Goal: Information Seeking & Learning: Compare options

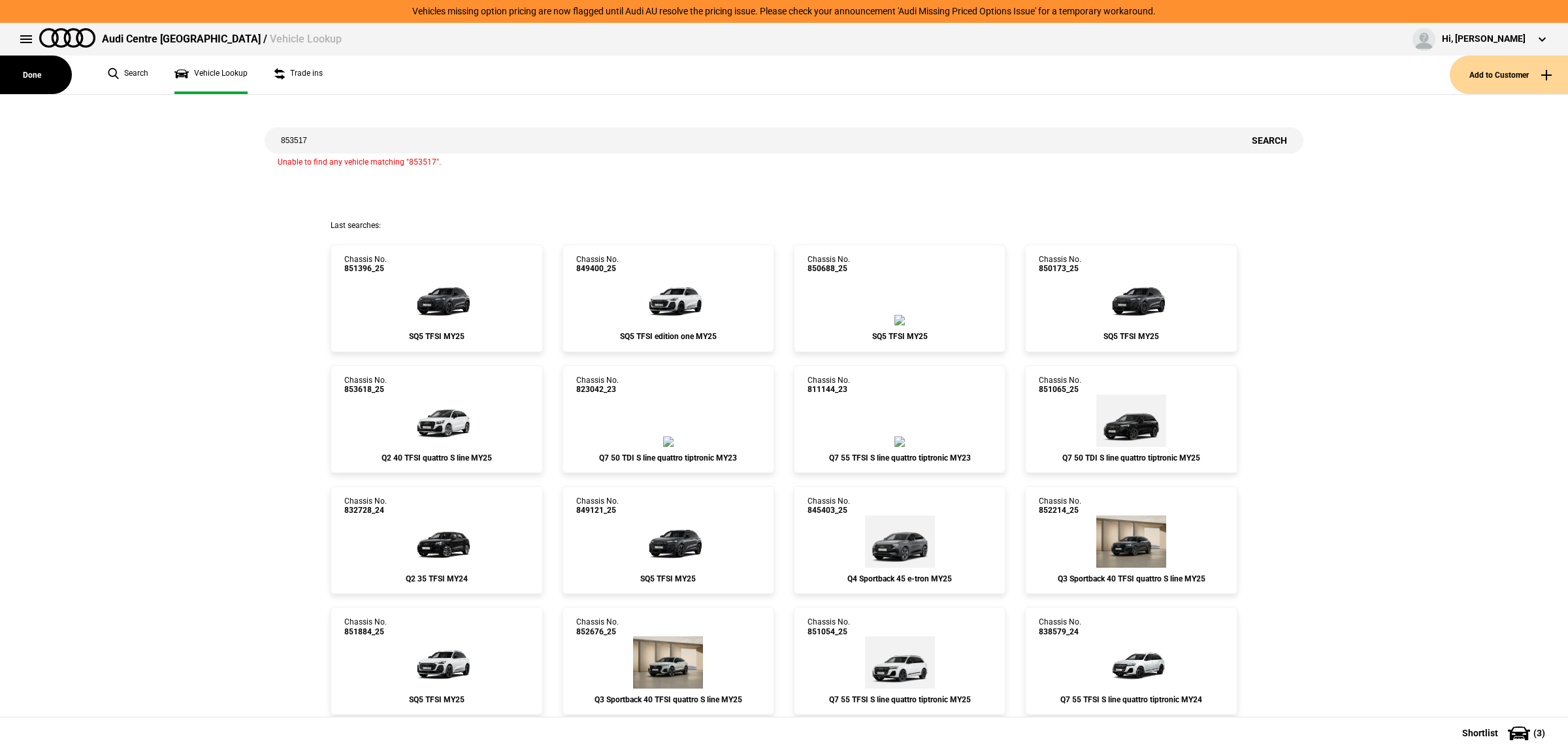
click at [359, 140] on input "853517" at bounding box center [750, 140] width 971 height 26
paste input "49121"
type input "849121"
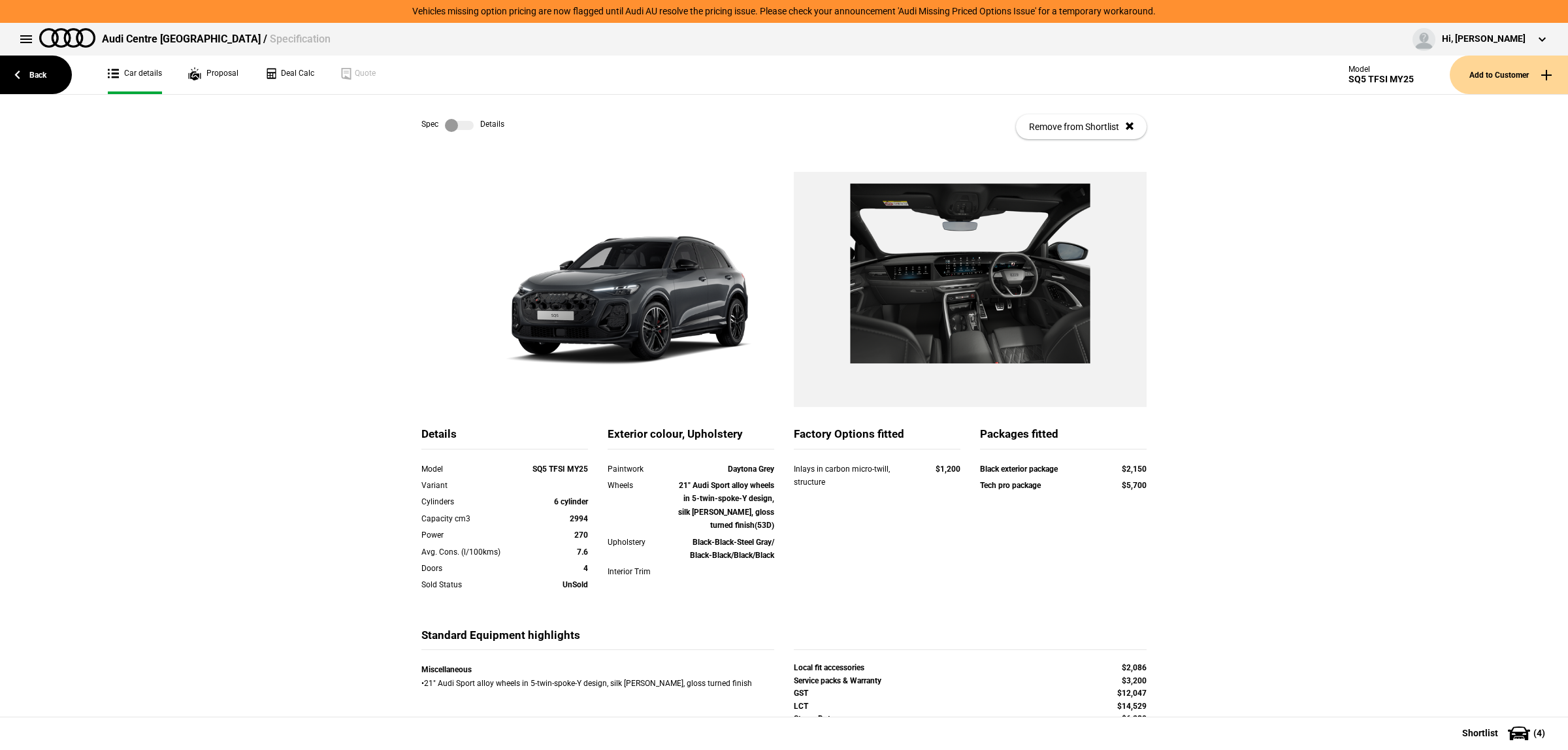
click at [1174, 404] on div "Details Model SQ5 TFSI MY25 Variant Cylinders 6 cylinder Capacity cm3 2994 Powe…" at bounding box center [784, 485] width 1568 height 626
click at [43, 86] on link "Back" at bounding box center [35, 74] width 72 height 38
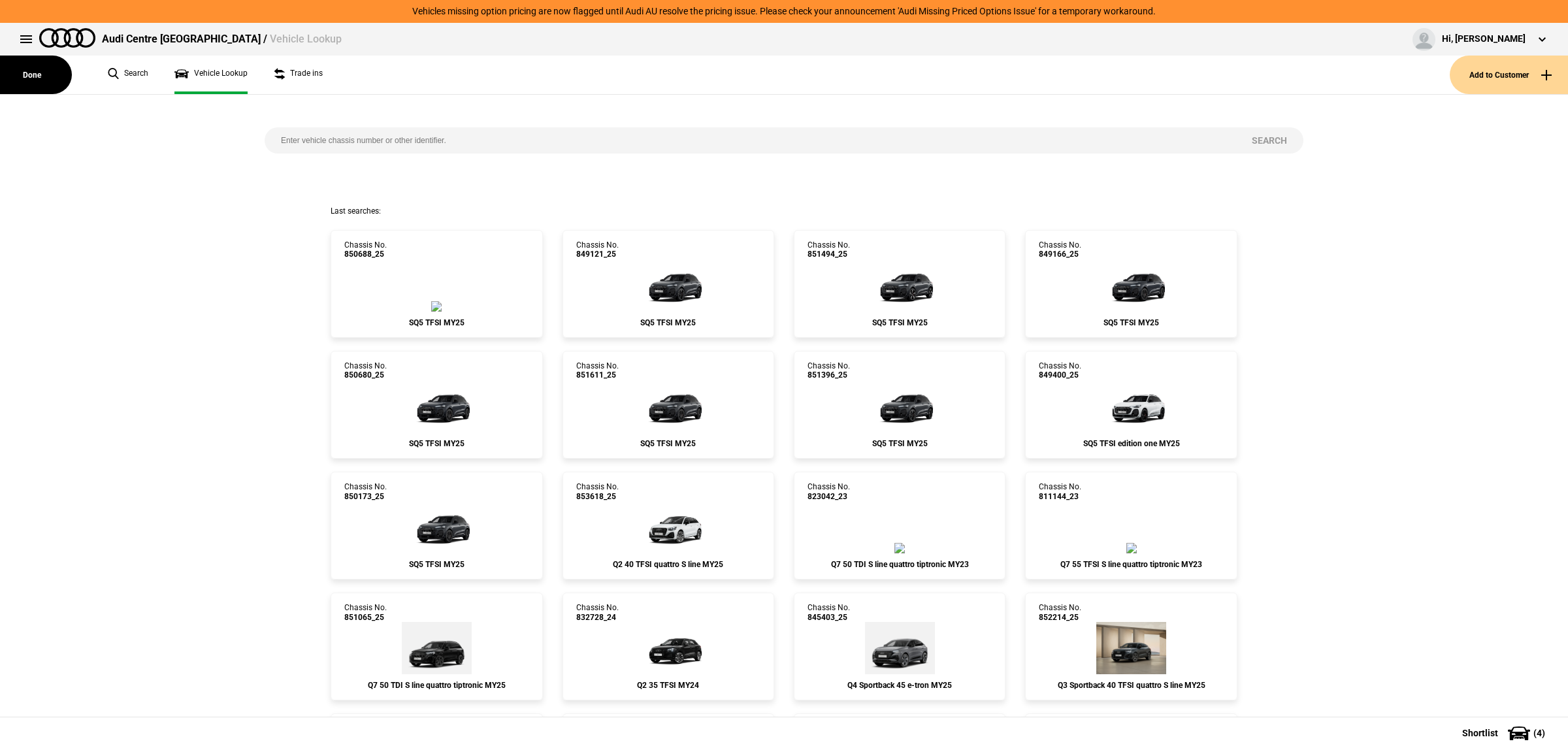
click at [347, 145] on input "search" at bounding box center [750, 140] width 971 height 26
paste input "850688"
type input "850688"
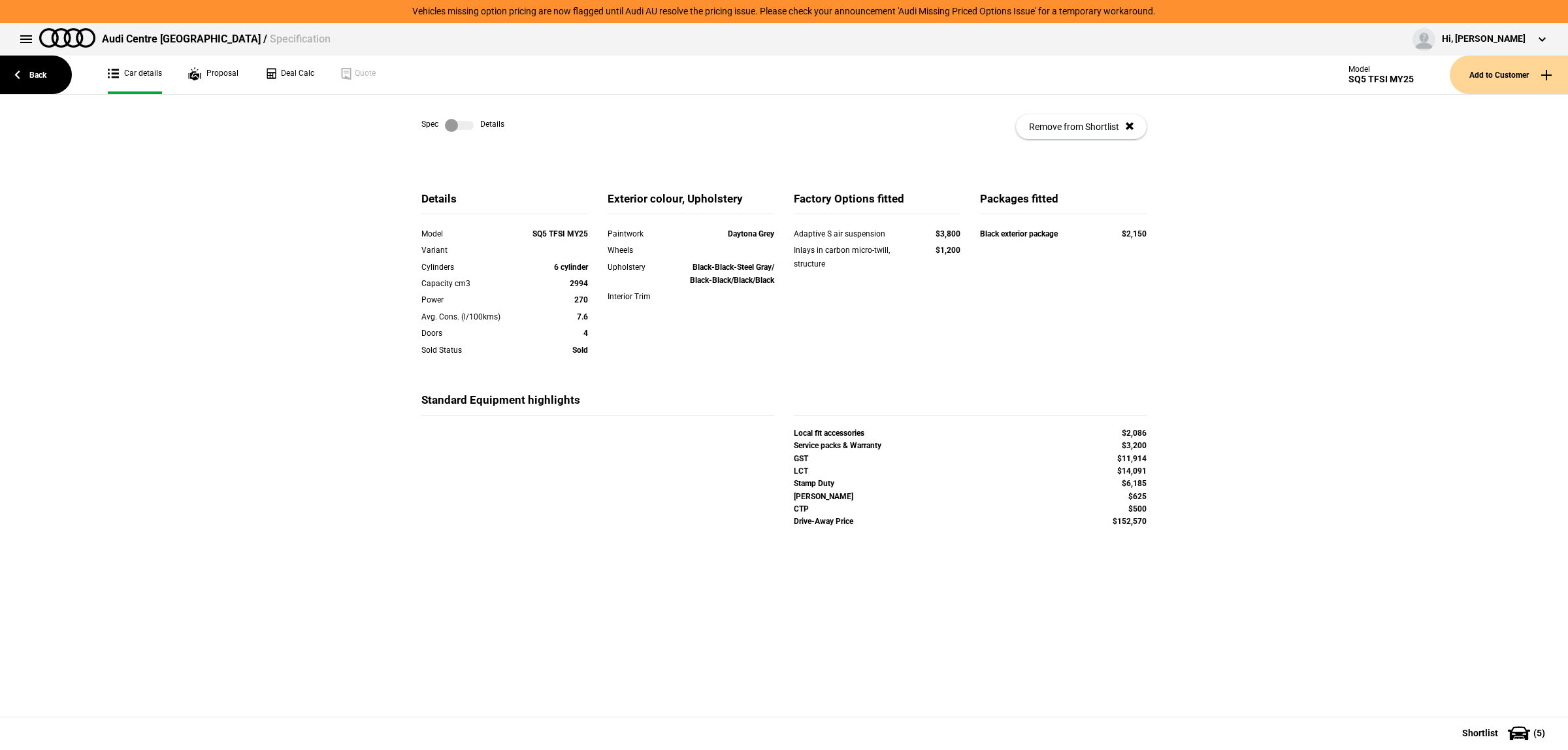
click at [446, 124] on label at bounding box center [459, 125] width 29 height 13
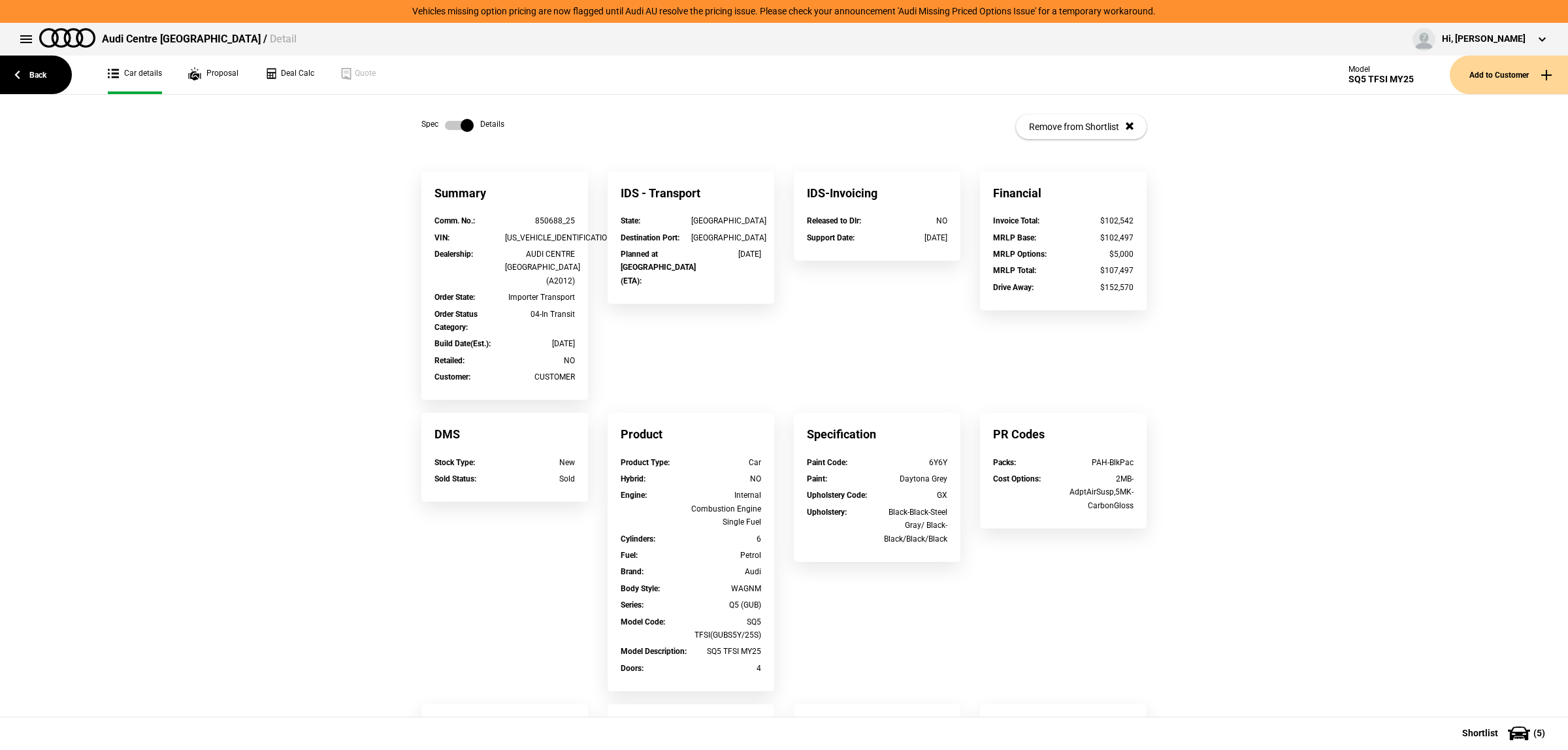
click at [446, 124] on label at bounding box center [459, 125] width 29 height 13
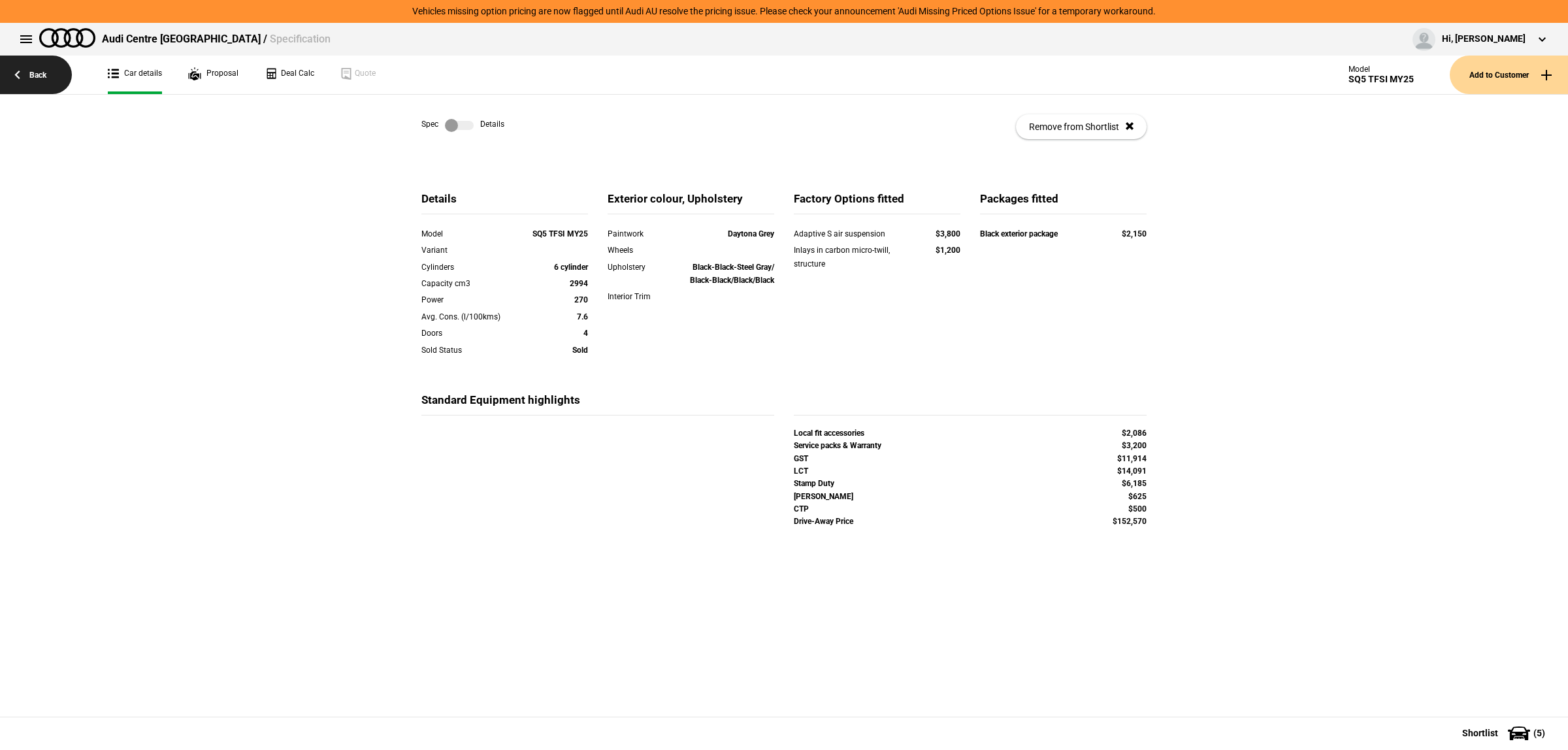
click at [43, 73] on link "Back" at bounding box center [35, 74] width 72 height 38
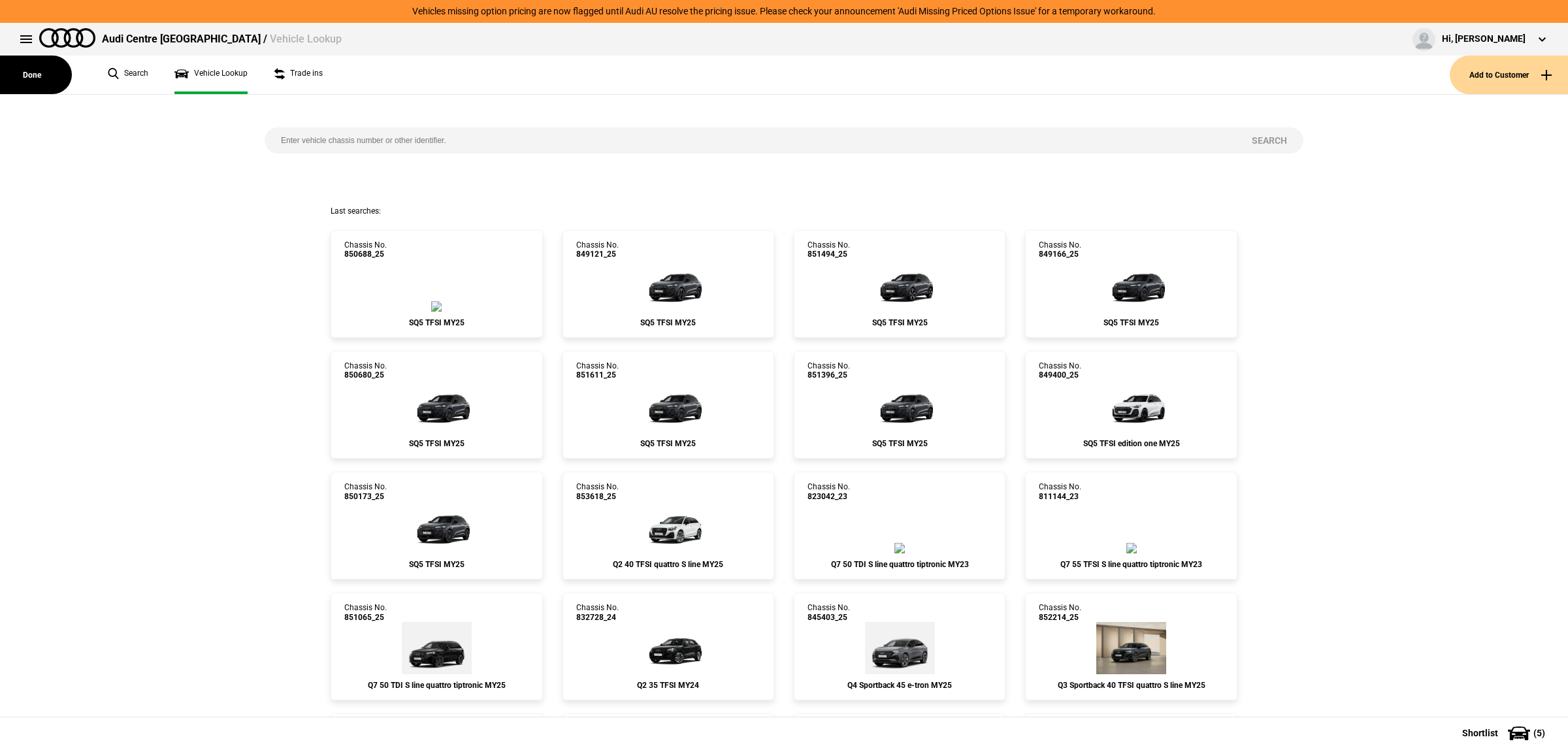
click at [421, 146] on input "search" at bounding box center [750, 140] width 971 height 26
paste input "854754"
type input "854754"
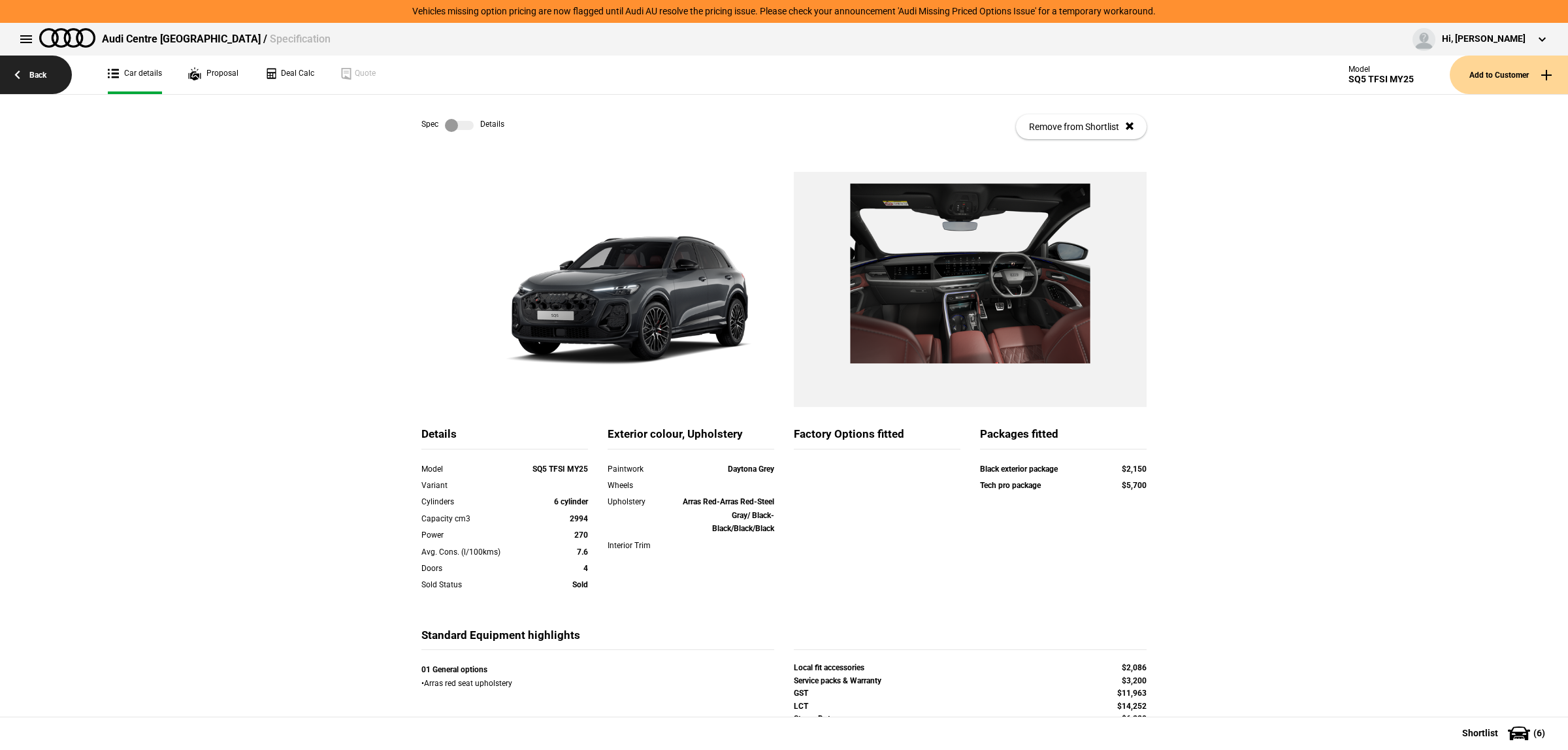
click at [43, 70] on link "Back" at bounding box center [35, 74] width 72 height 38
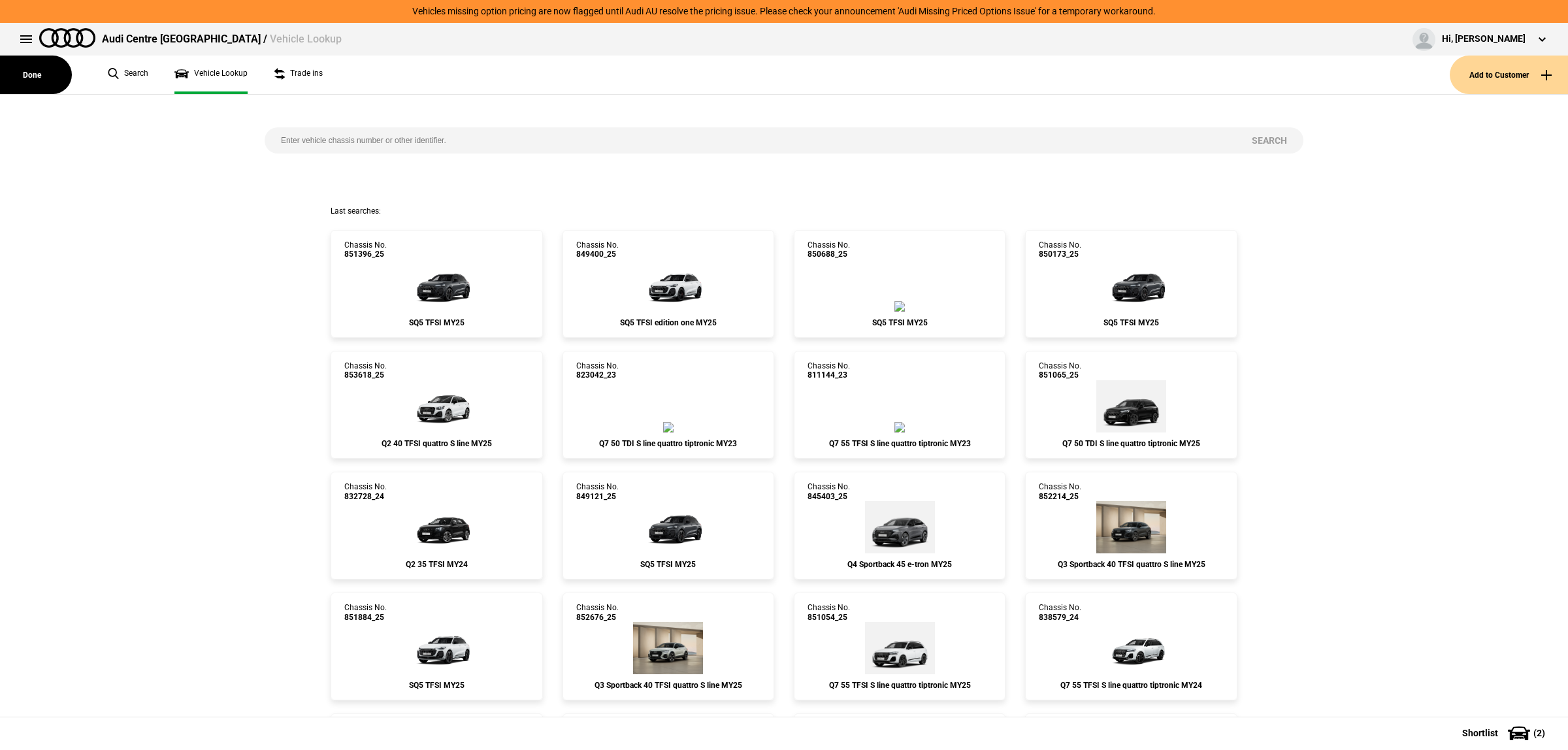
click at [440, 138] on input "search" at bounding box center [750, 140] width 971 height 26
paste input "851611"
type input "851611"
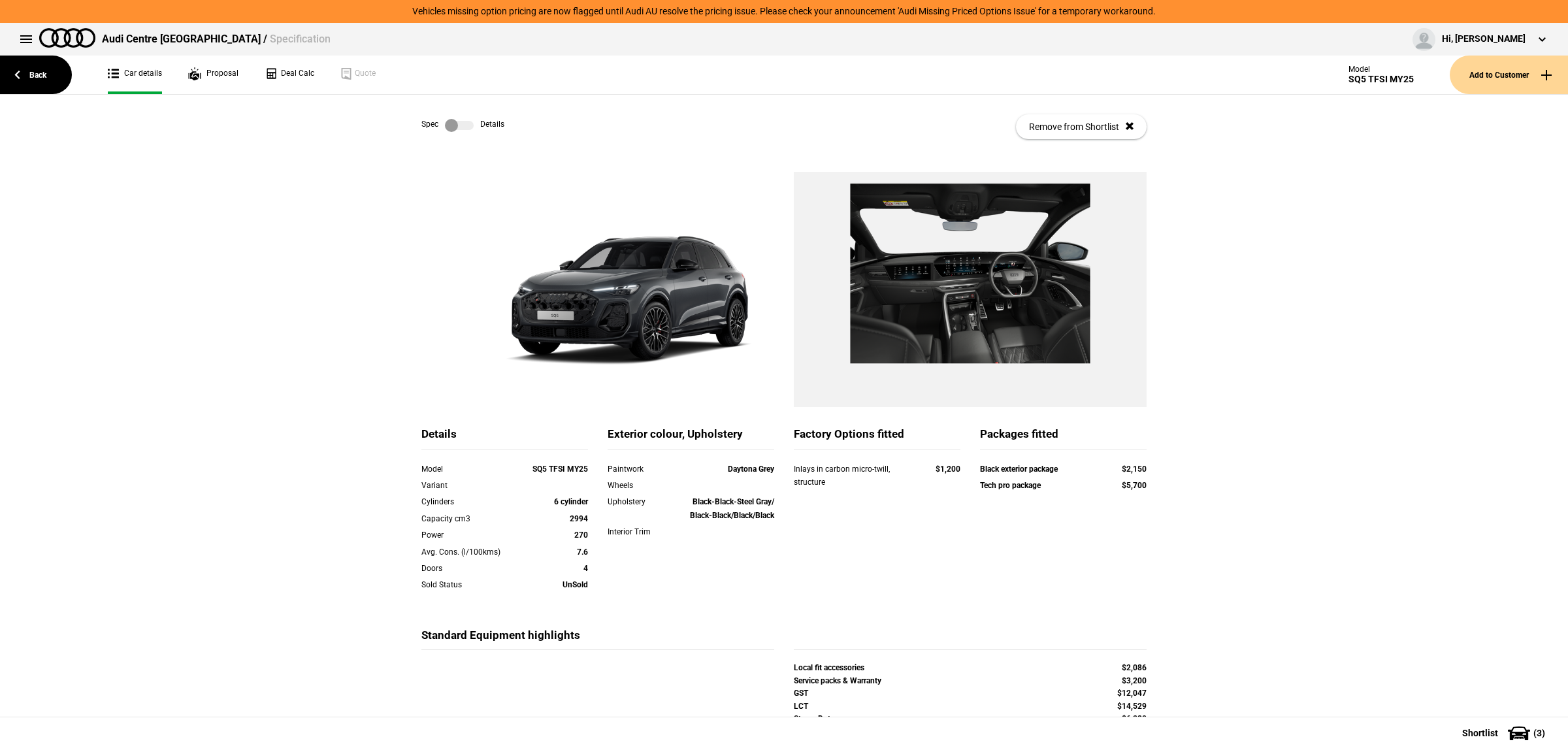
click at [466, 122] on label at bounding box center [459, 125] width 29 height 13
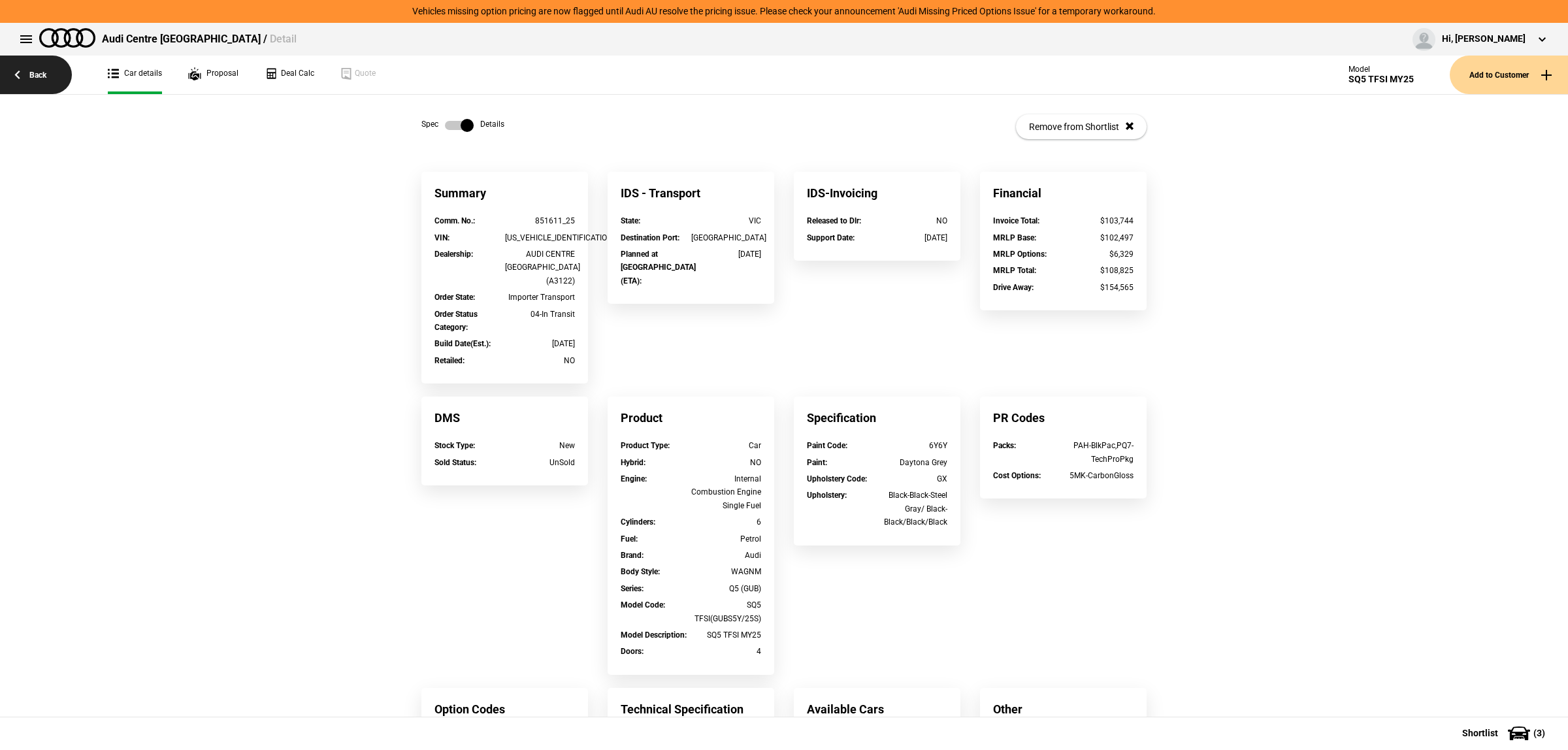
click at [43, 82] on link "Back" at bounding box center [35, 74] width 72 height 38
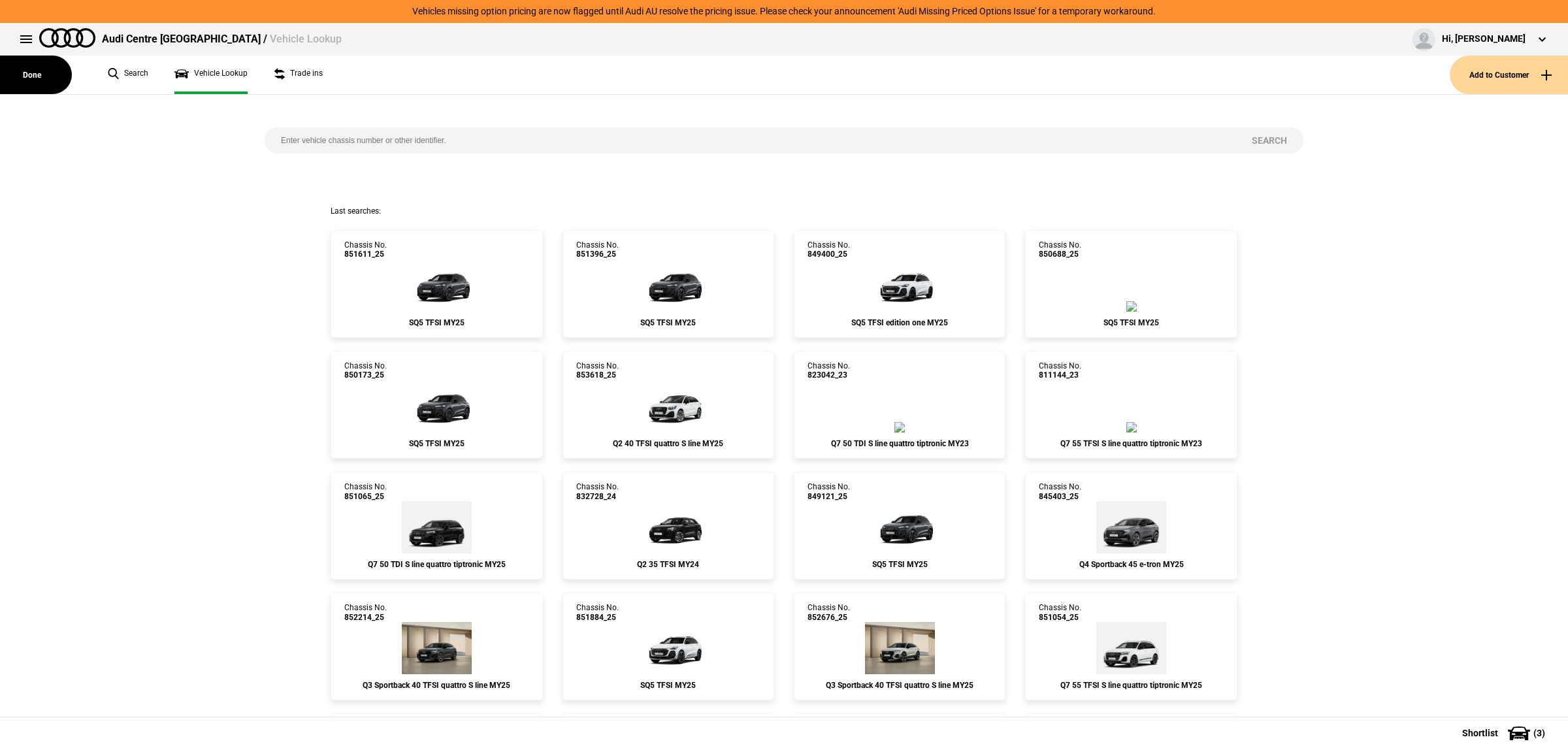
click at [415, 149] on input "search" at bounding box center [750, 140] width 971 height 26
type input "849166"
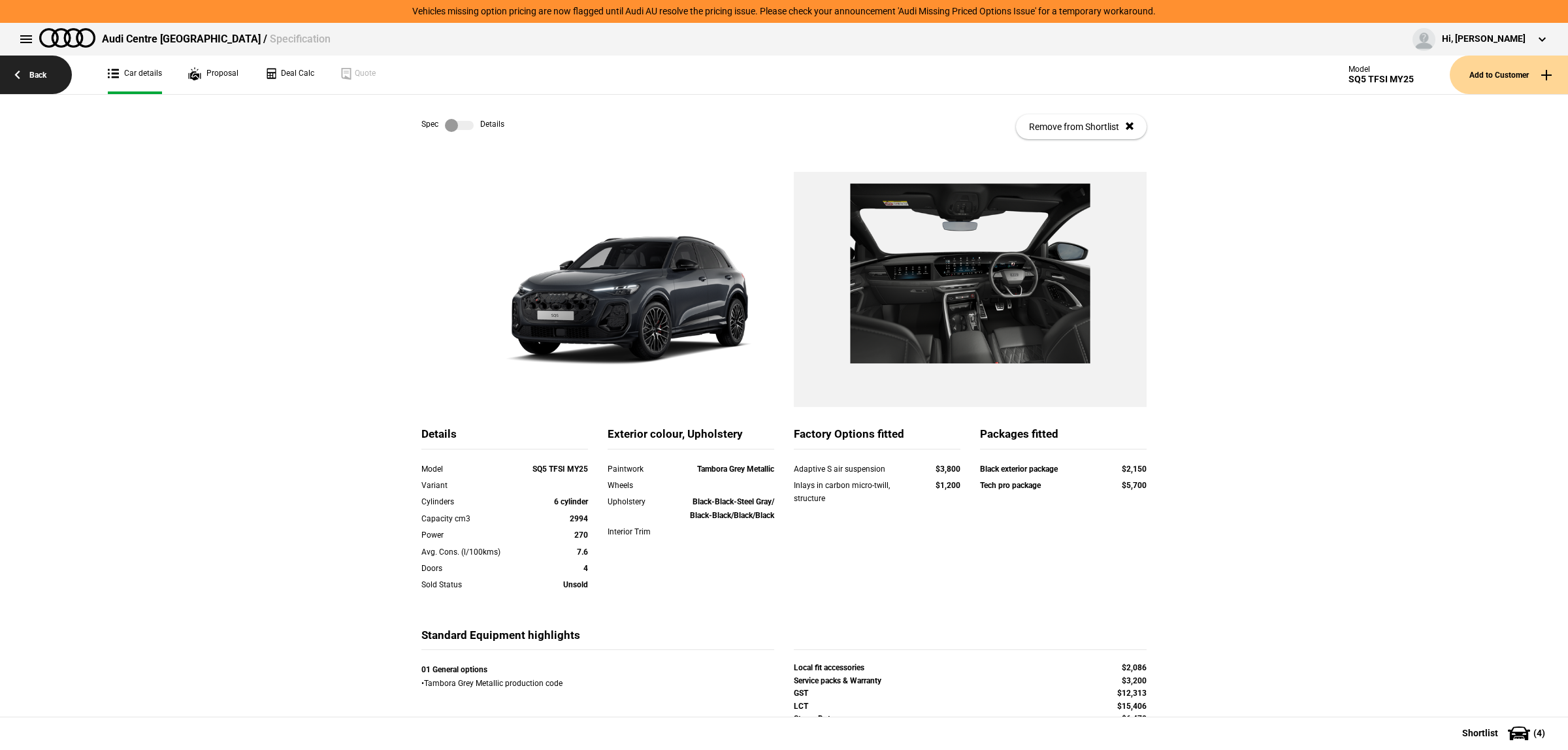
click at [55, 76] on link "Back" at bounding box center [35, 74] width 72 height 38
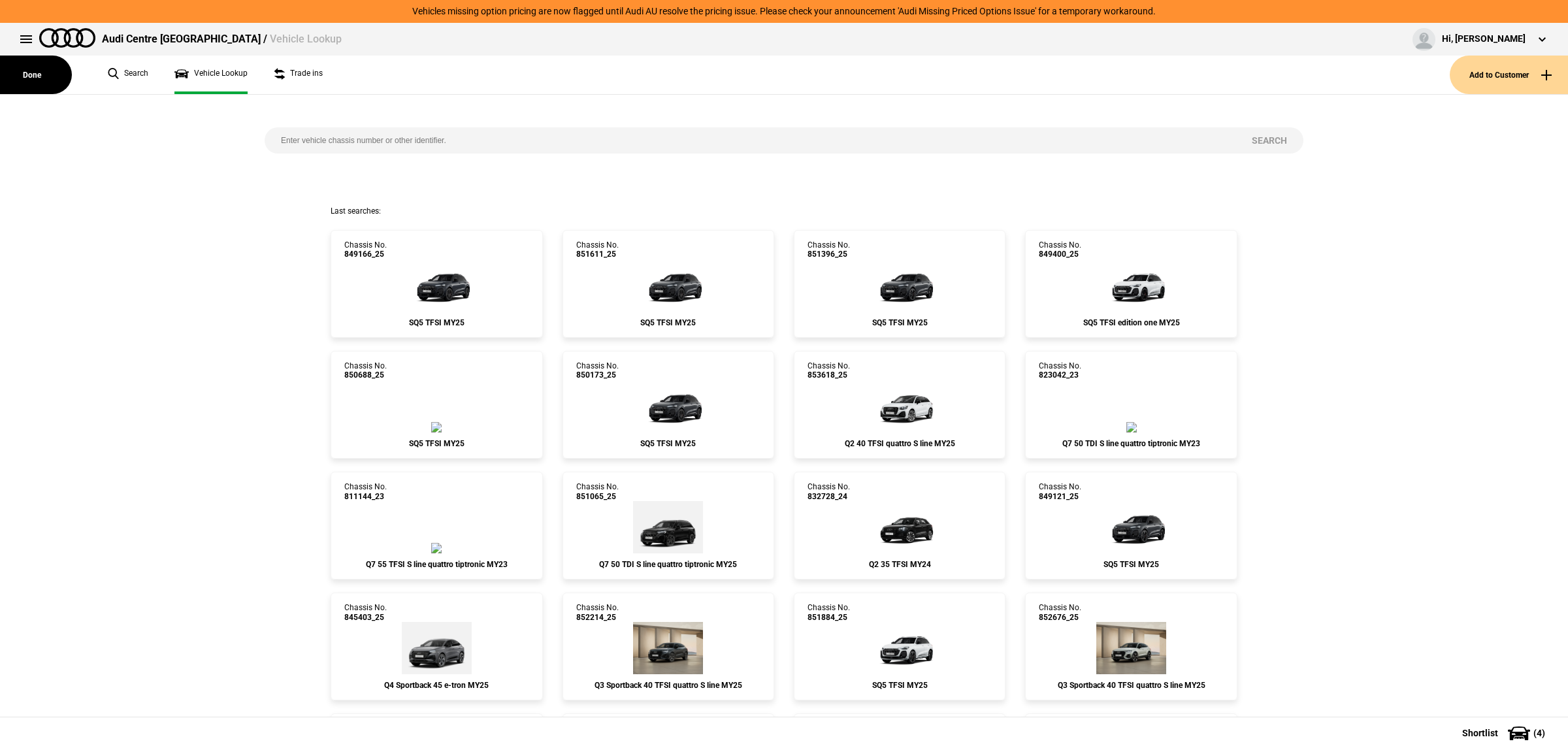
click at [453, 138] on input "search" at bounding box center [750, 140] width 971 height 26
type input "850680"
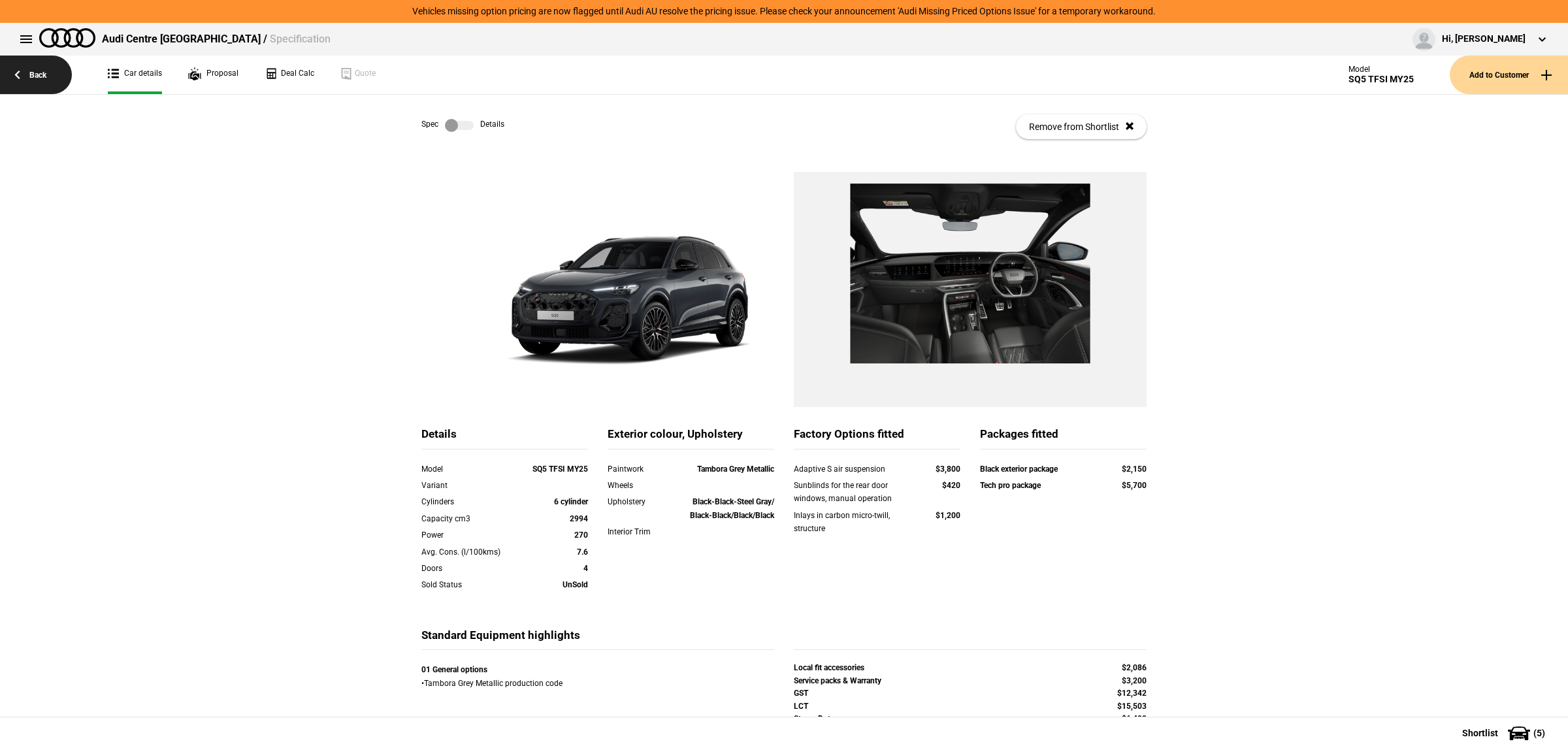
click at [44, 90] on link "Back" at bounding box center [35, 74] width 72 height 38
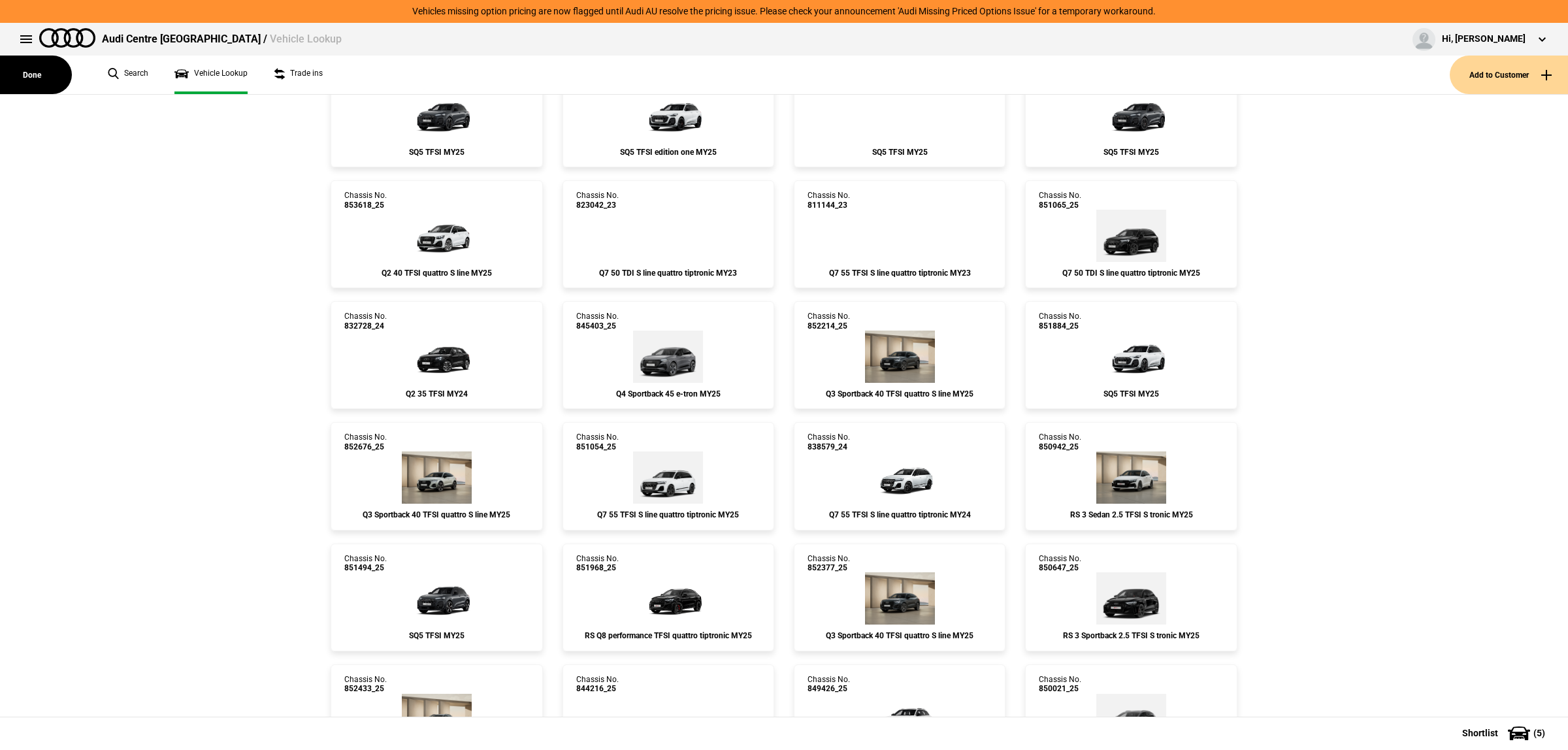
scroll to position [327, 0]
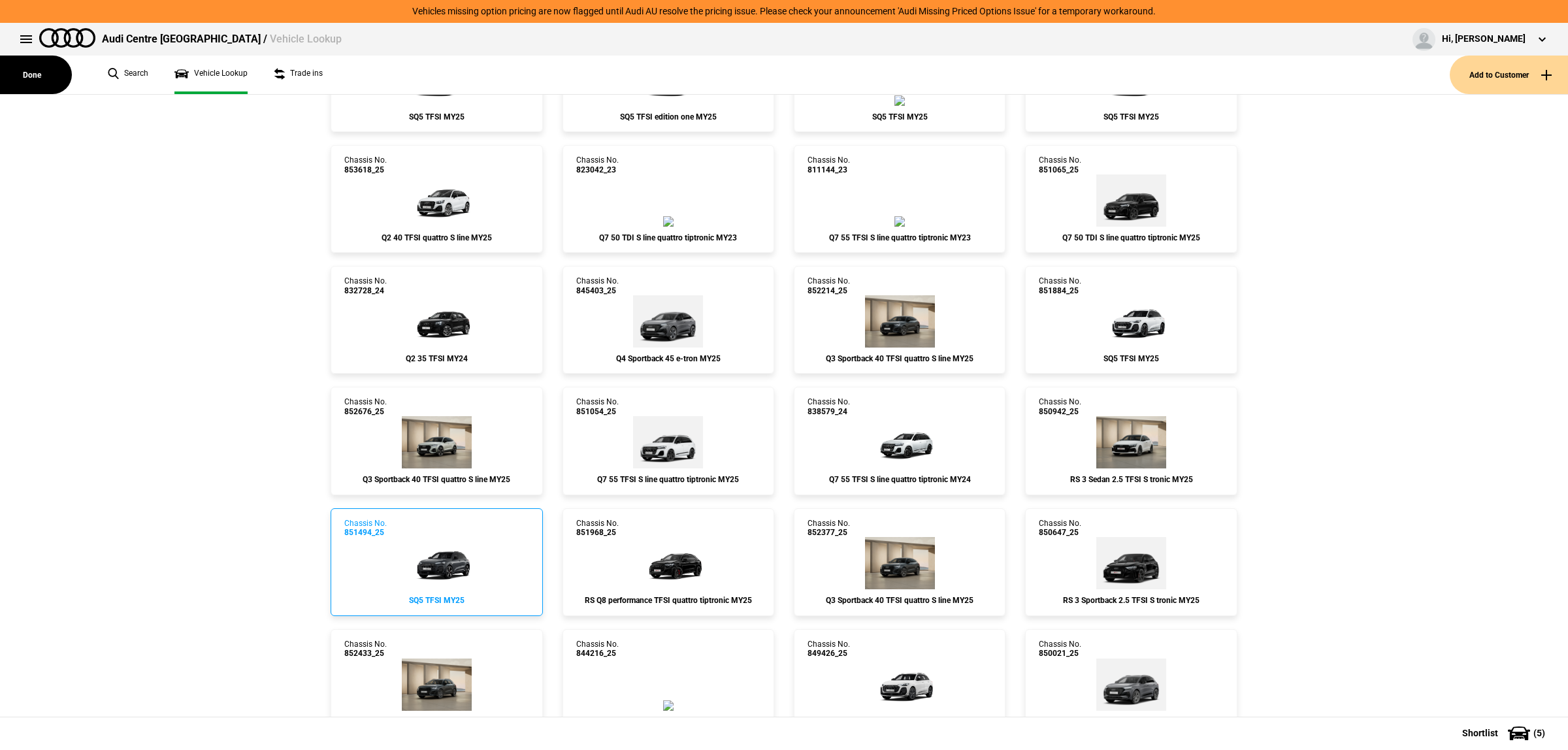
click at [398, 563] on img at bounding box center [437, 563] width 78 height 52
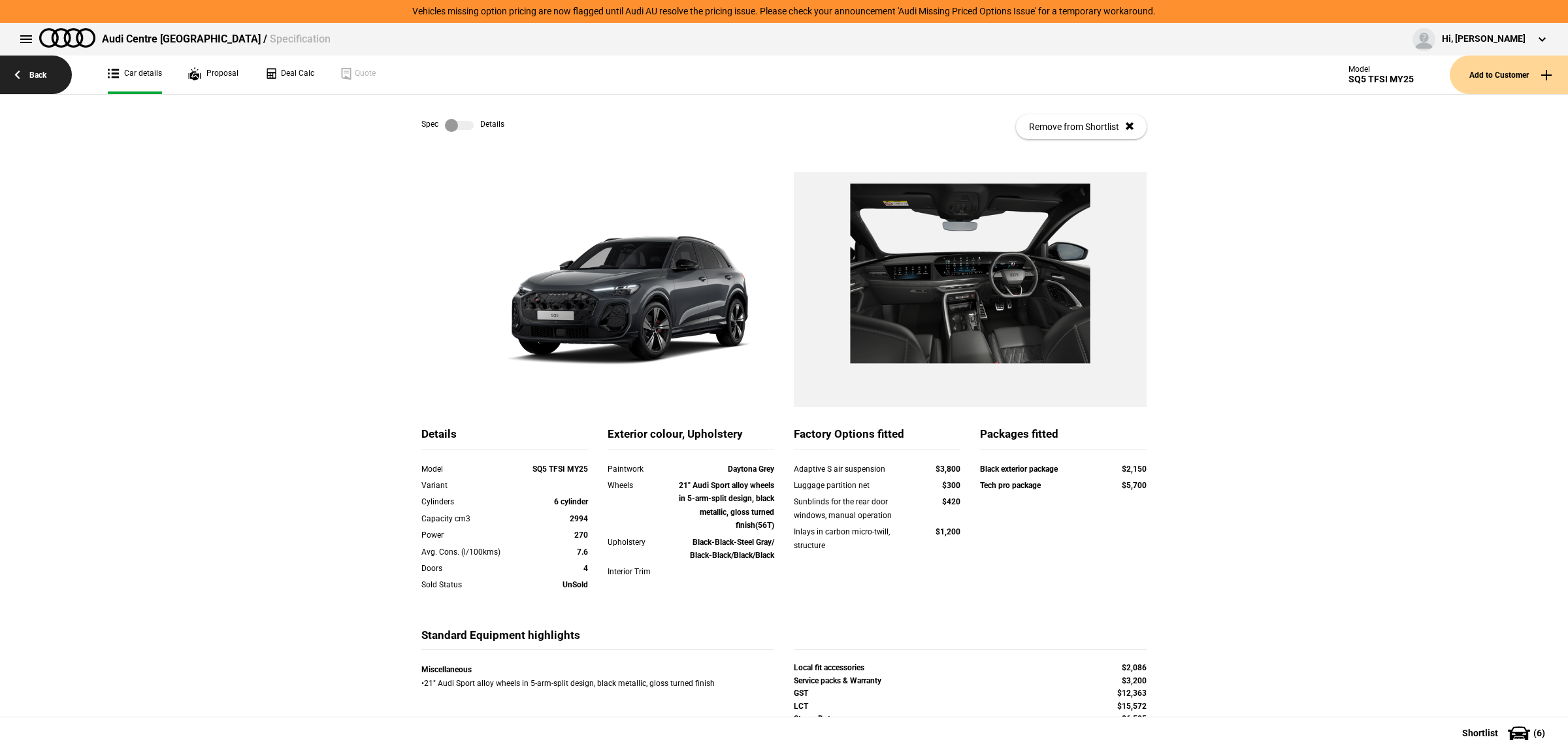
click at [36, 64] on link "Back" at bounding box center [35, 74] width 72 height 38
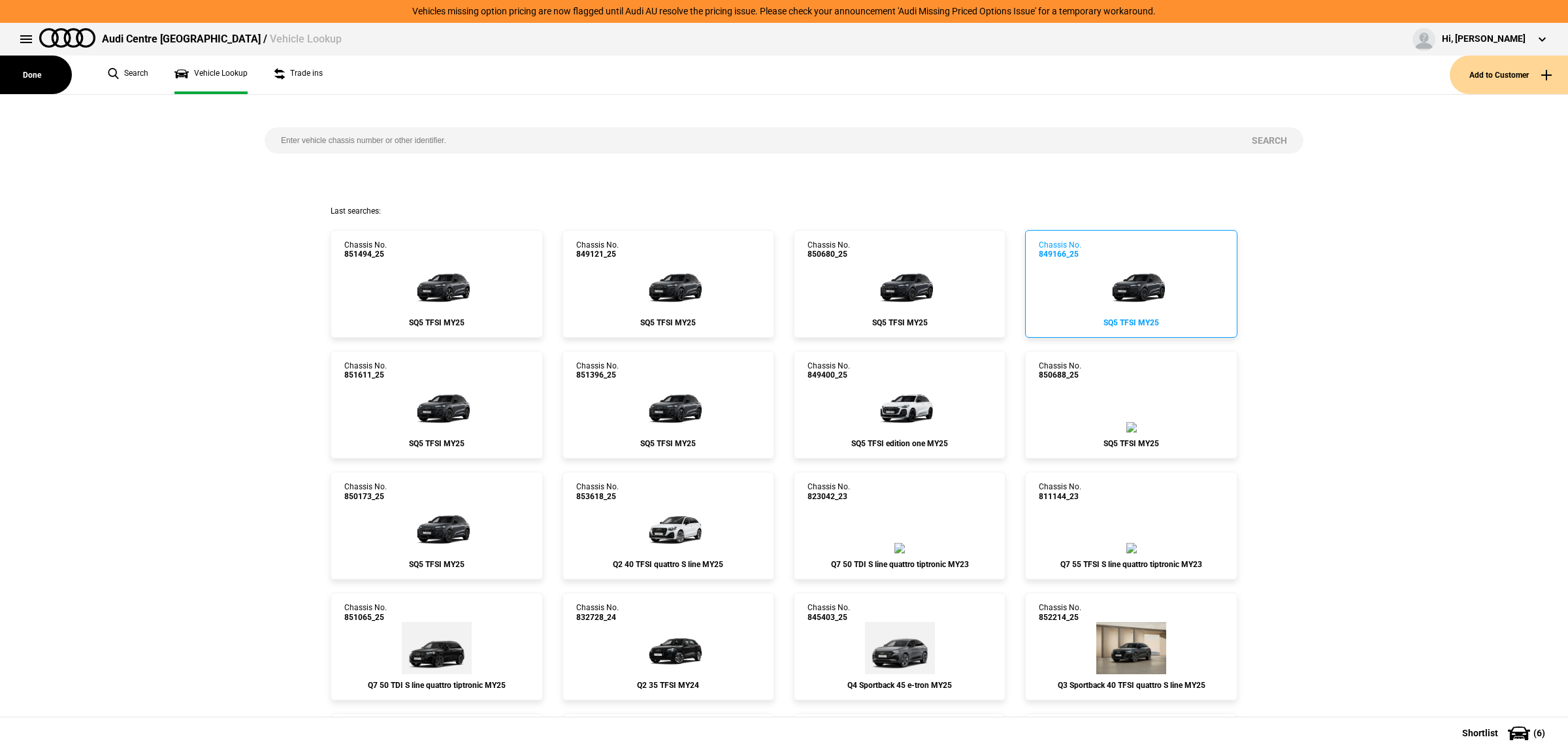
click at [1154, 318] on div "SQ5 TFSI MY25" at bounding box center [1131, 322] width 184 height 9
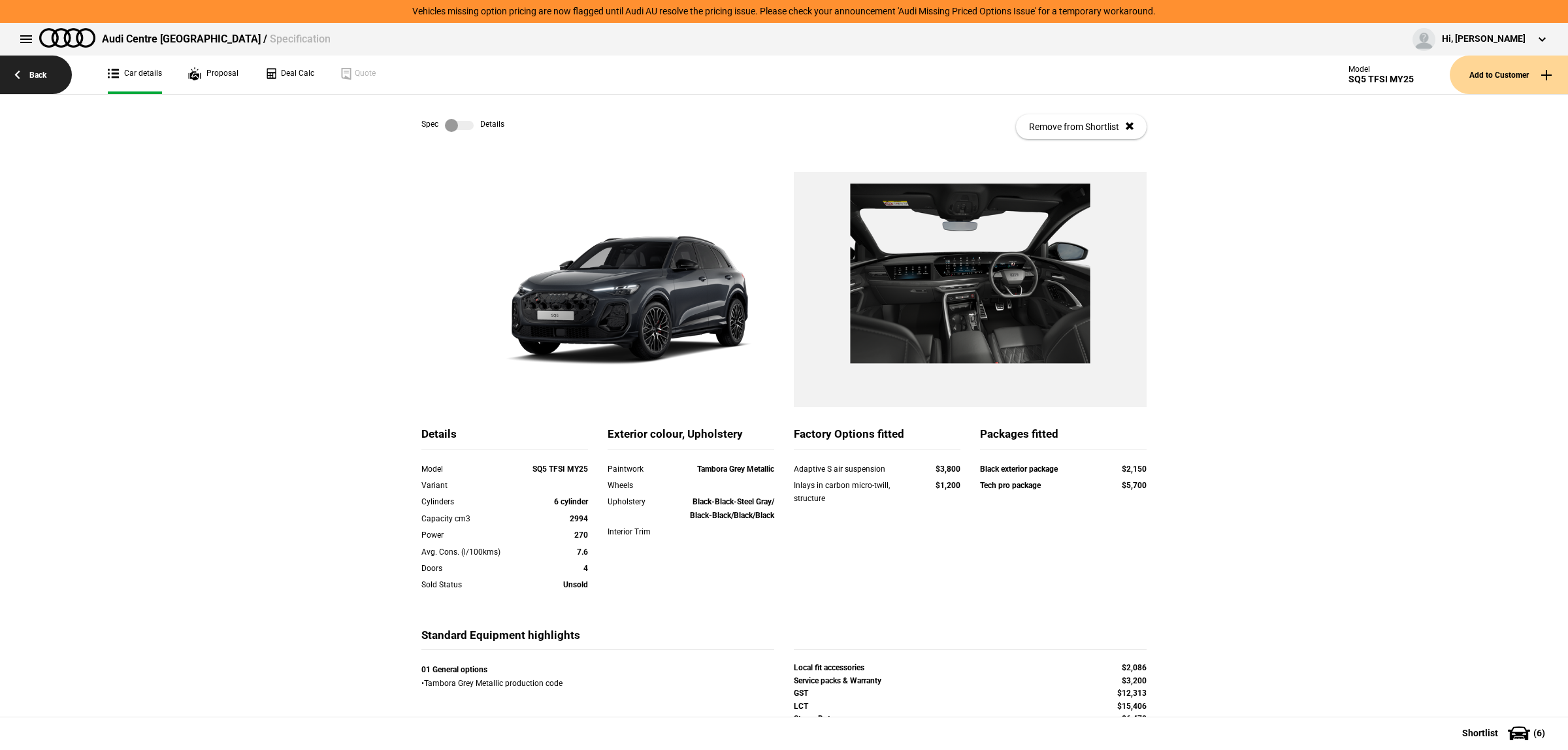
click at [43, 67] on link "Back" at bounding box center [35, 74] width 72 height 38
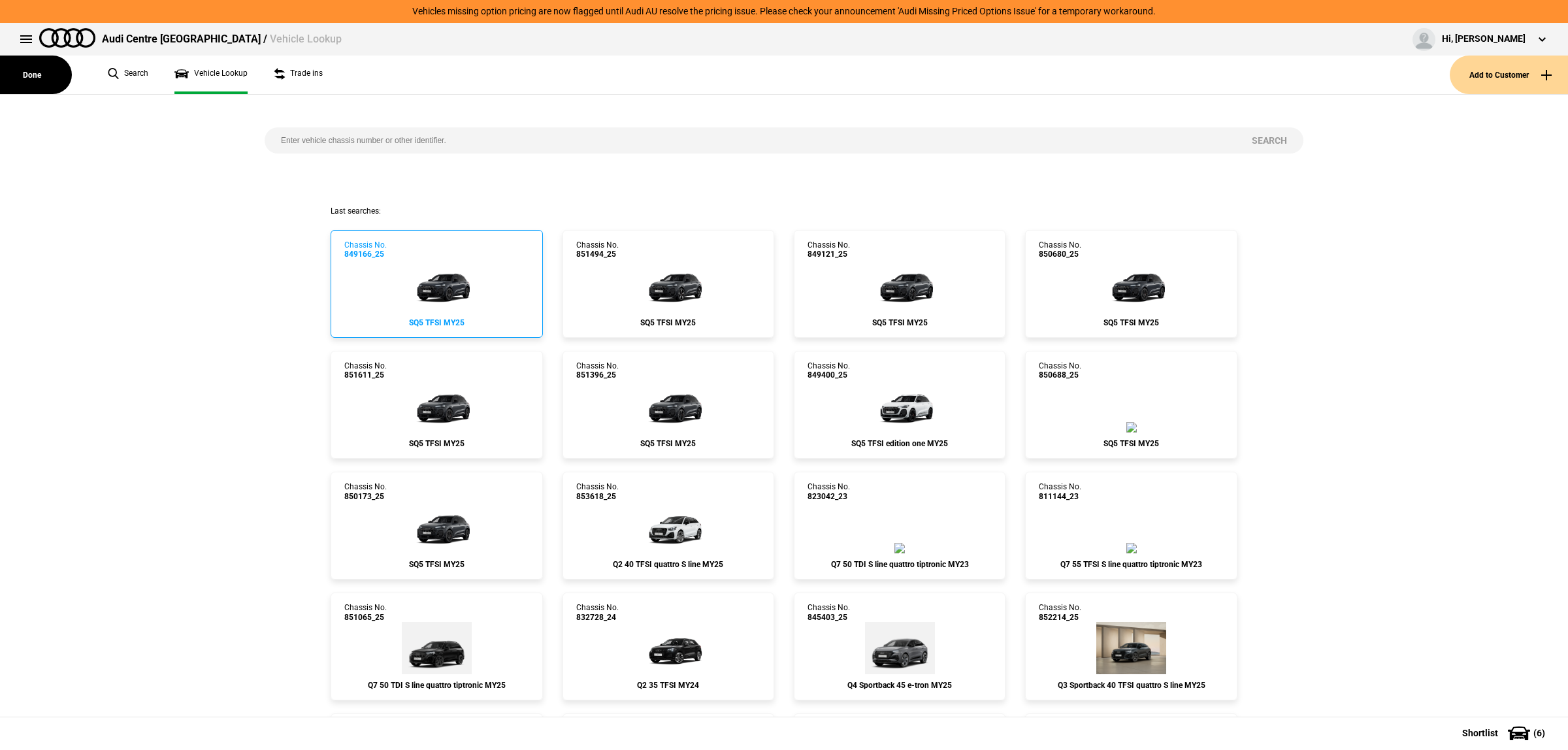
click at [432, 297] on img at bounding box center [437, 285] width 78 height 52
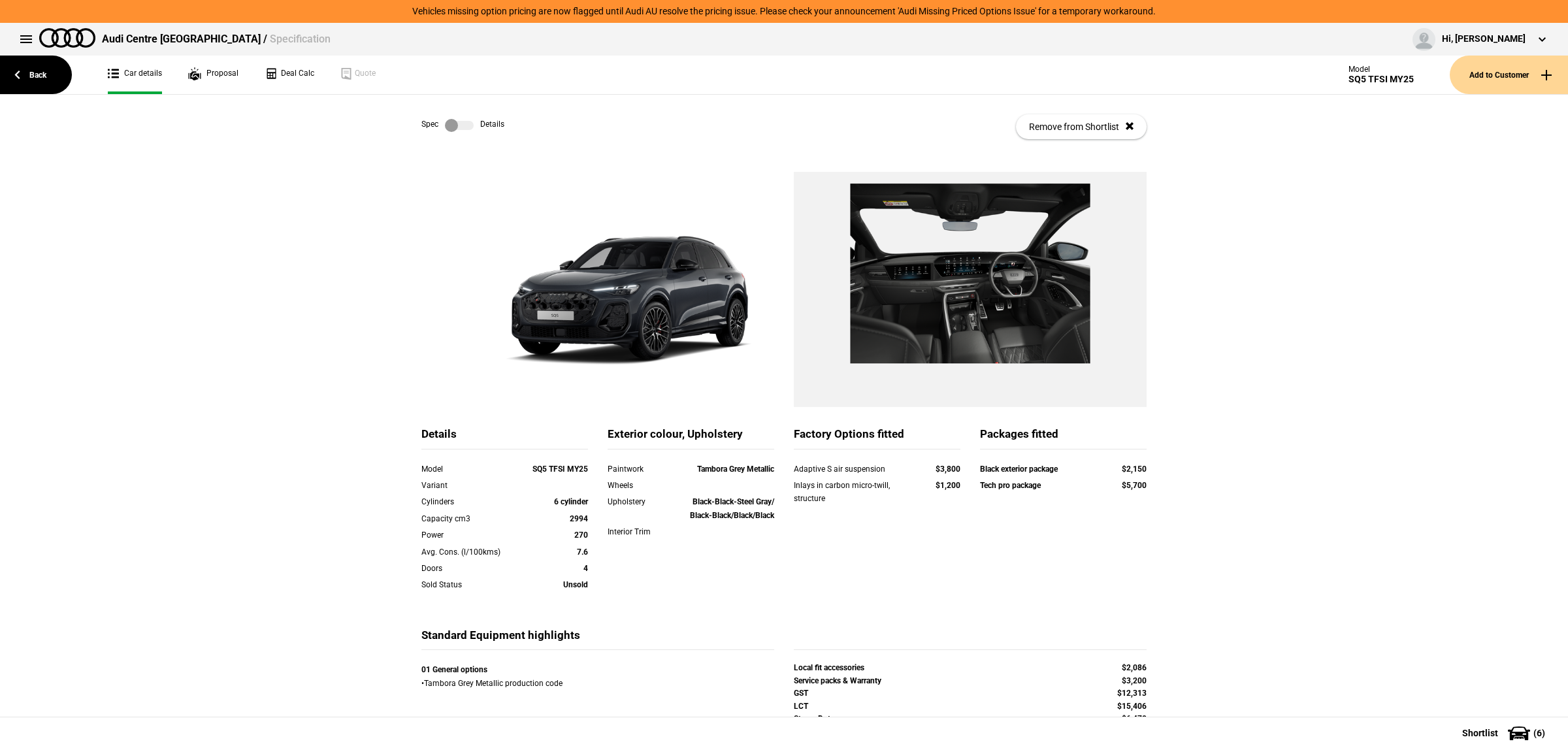
click at [455, 129] on label at bounding box center [459, 125] width 29 height 13
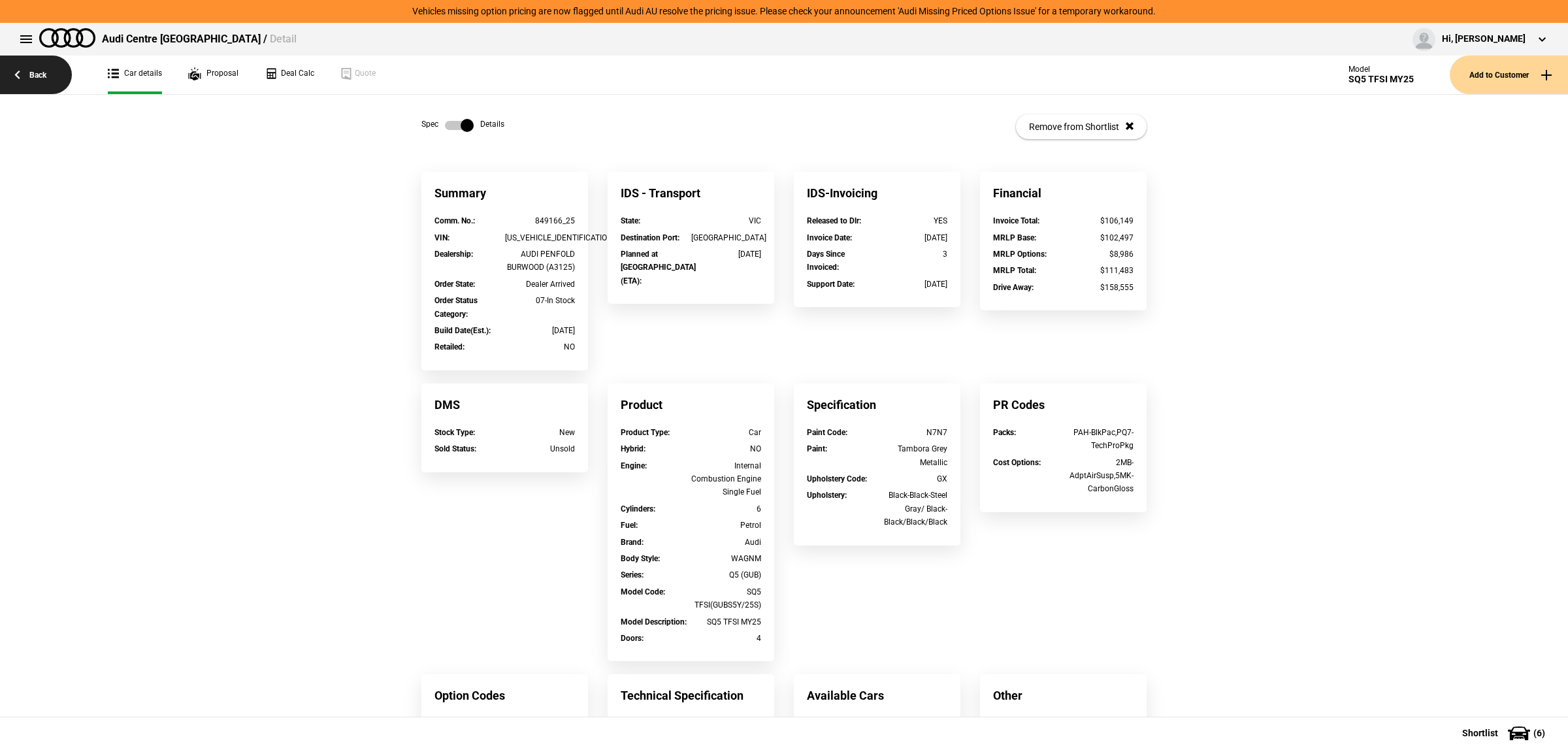
click at [0, 74] on link "Back" at bounding box center [35, 74] width 72 height 38
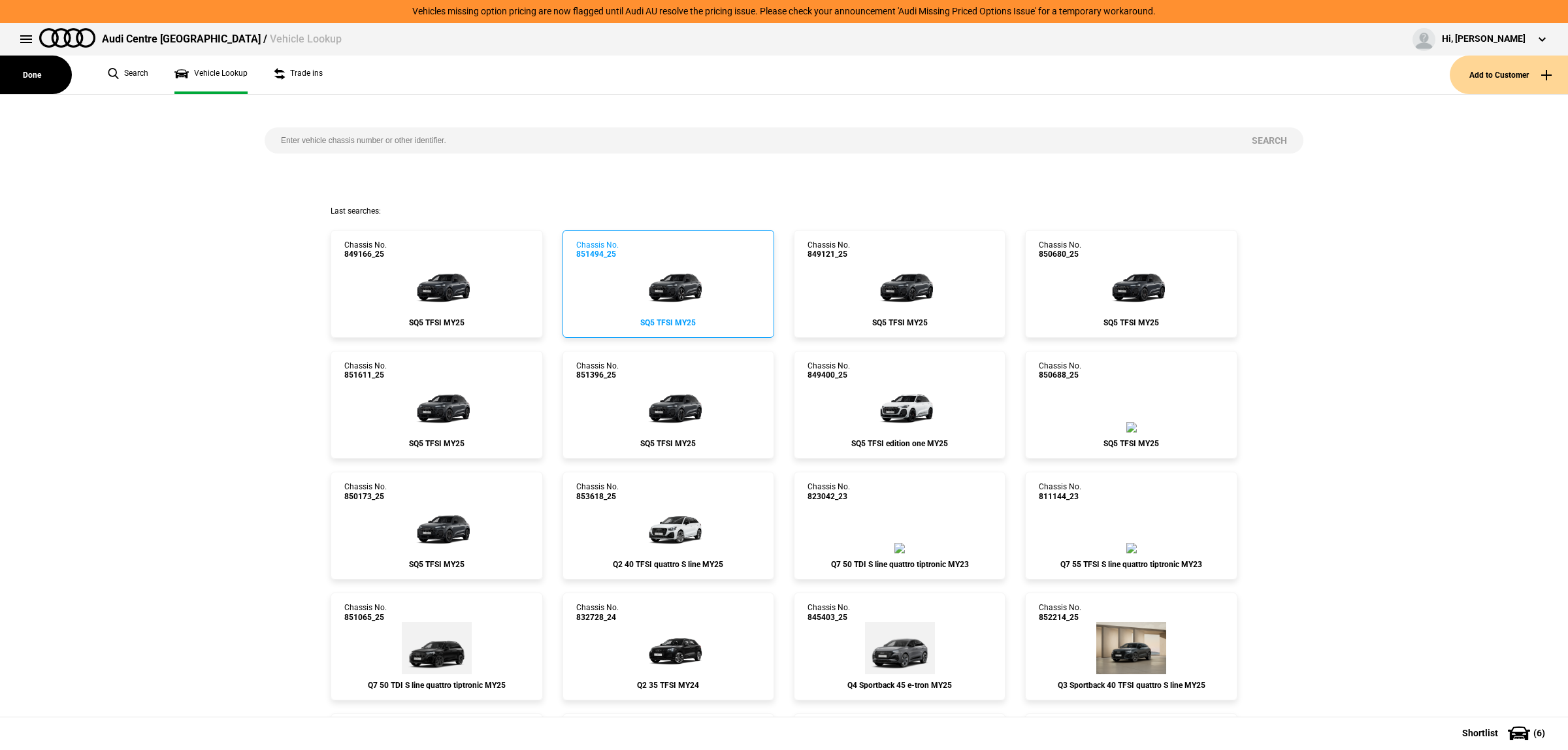
click at [629, 275] on img at bounding box center [668, 285] width 78 height 52
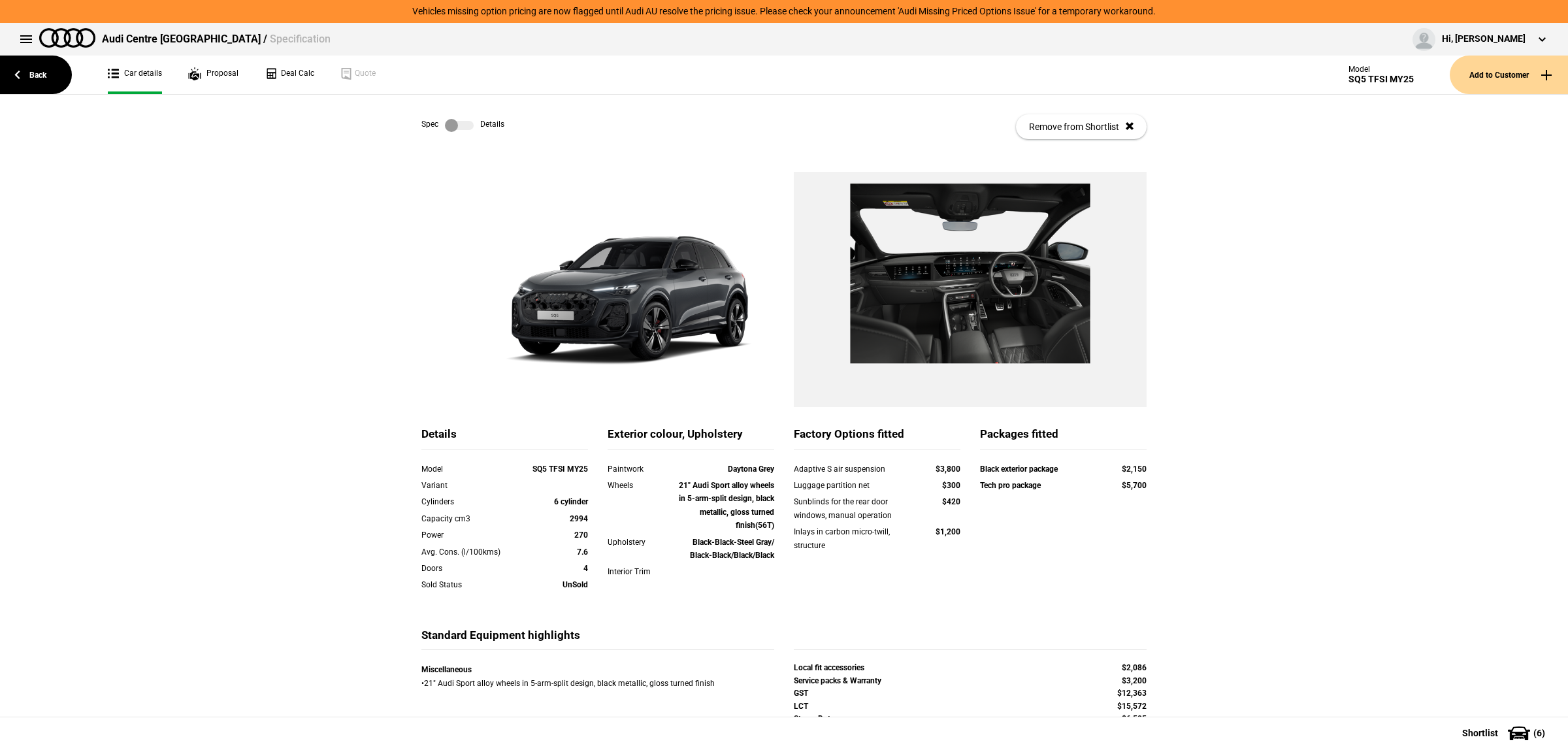
click at [458, 125] on label at bounding box center [459, 125] width 29 height 13
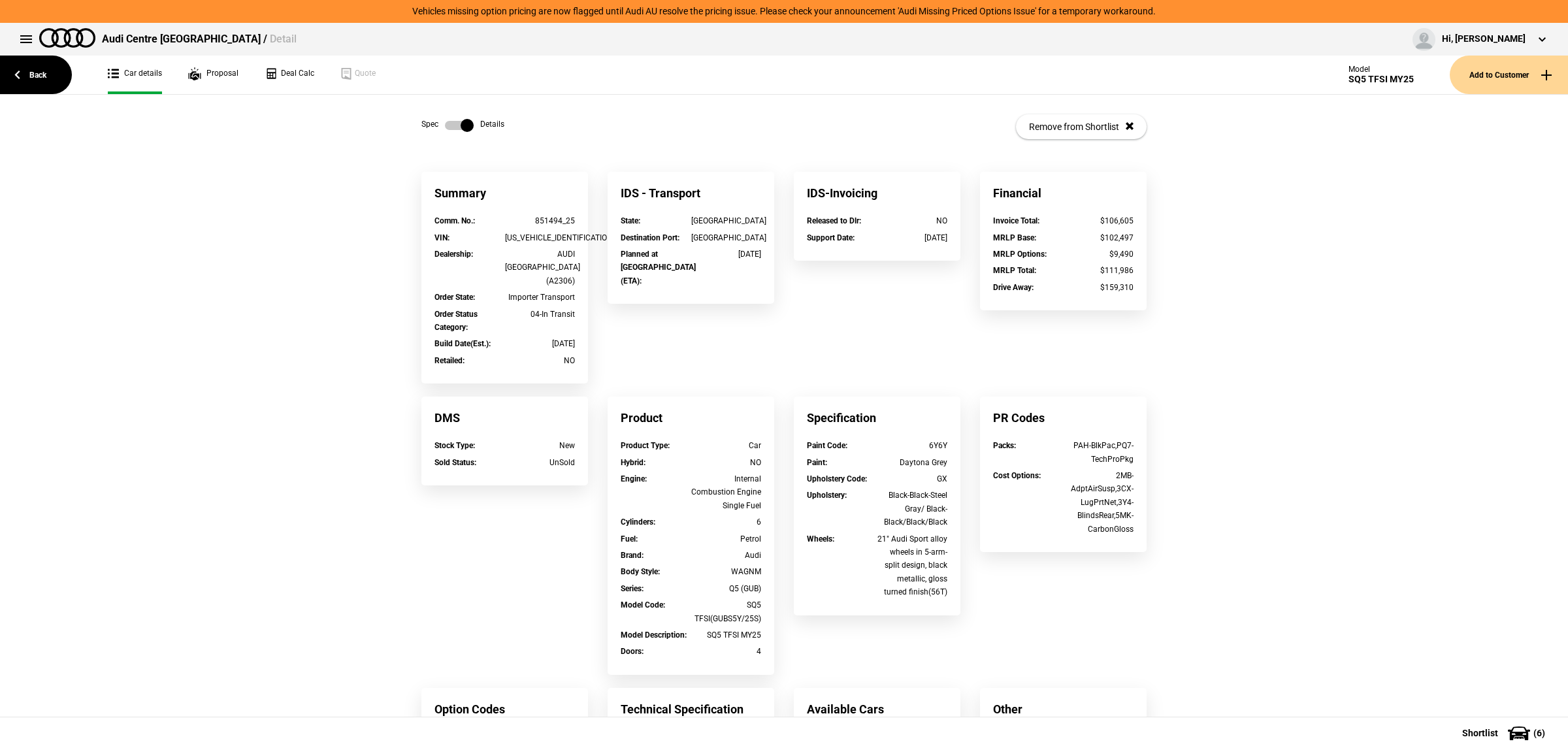
click at [458, 125] on label at bounding box center [459, 125] width 29 height 13
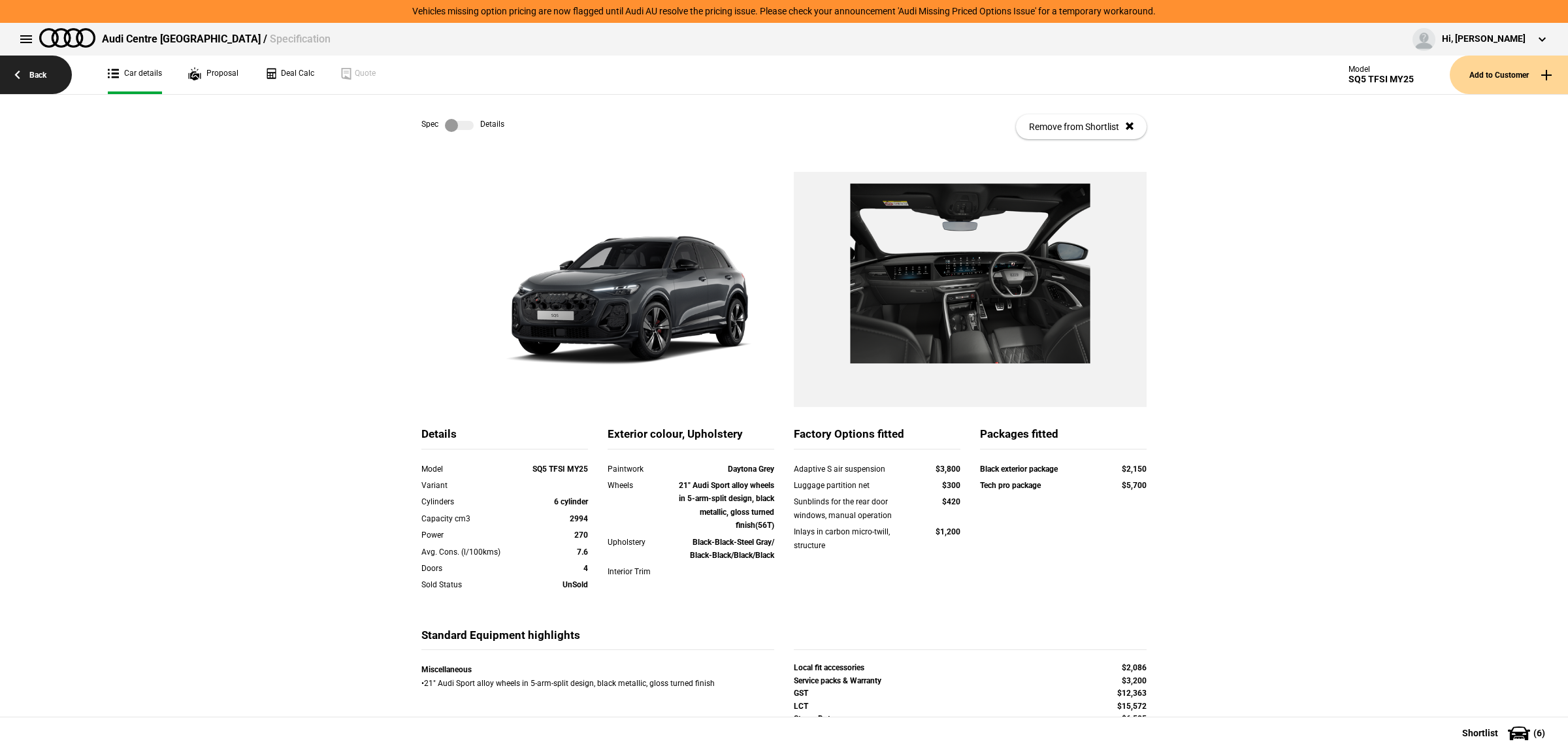
click at [44, 79] on link "Back" at bounding box center [35, 74] width 72 height 38
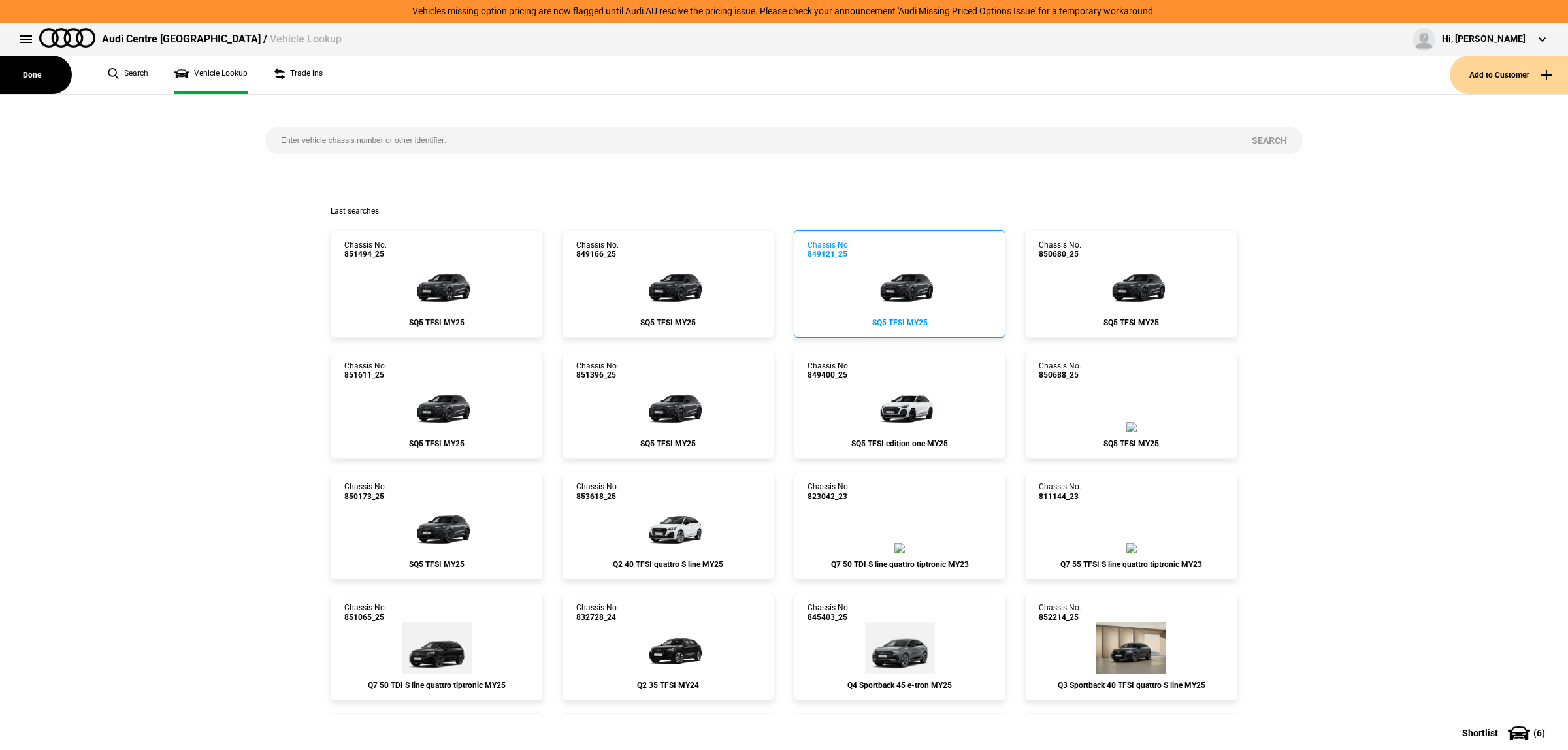
click at [928, 283] on img at bounding box center [900, 285] width 78 height 52
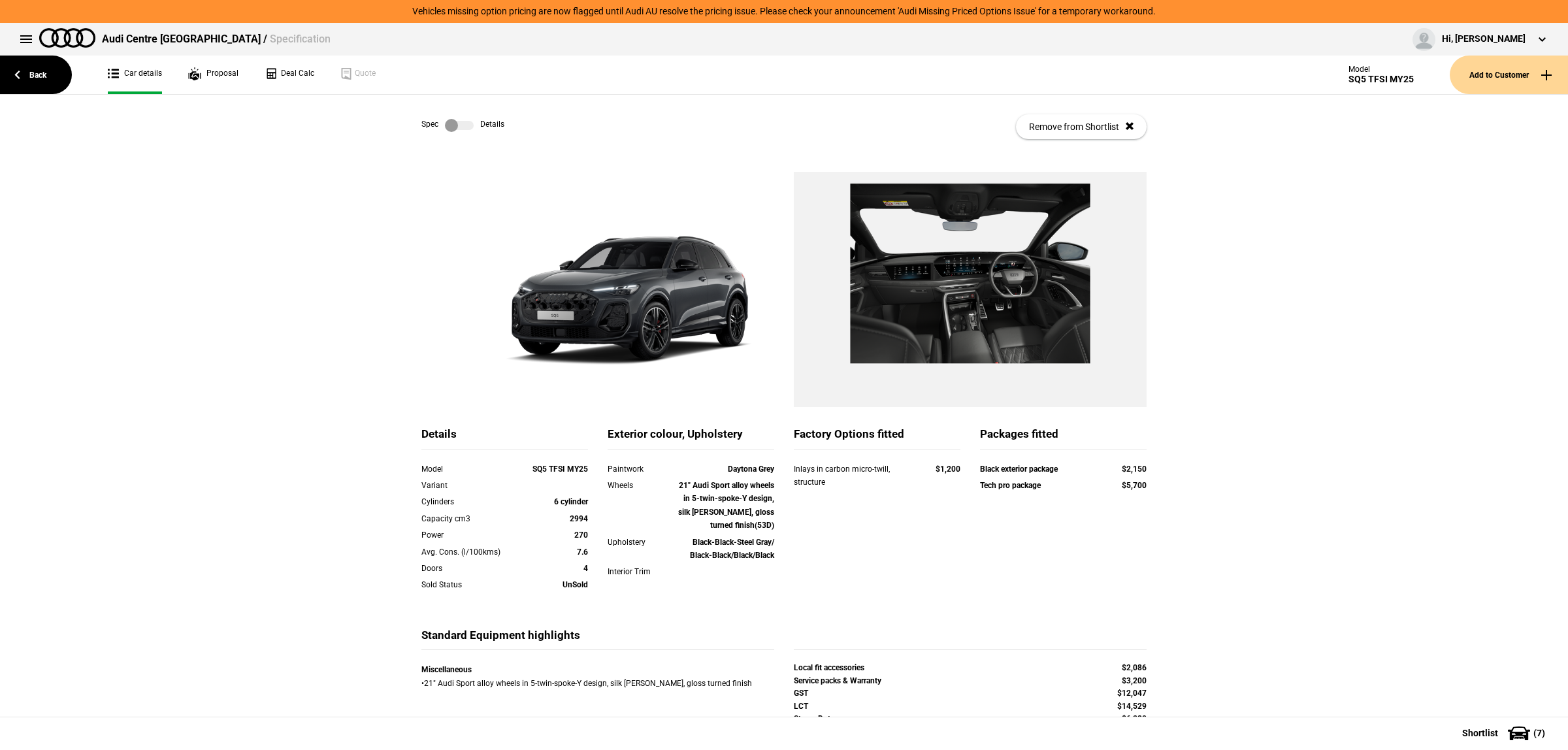
click at [446, 122] on label at bounding box center [459, 125] width 29 height 13
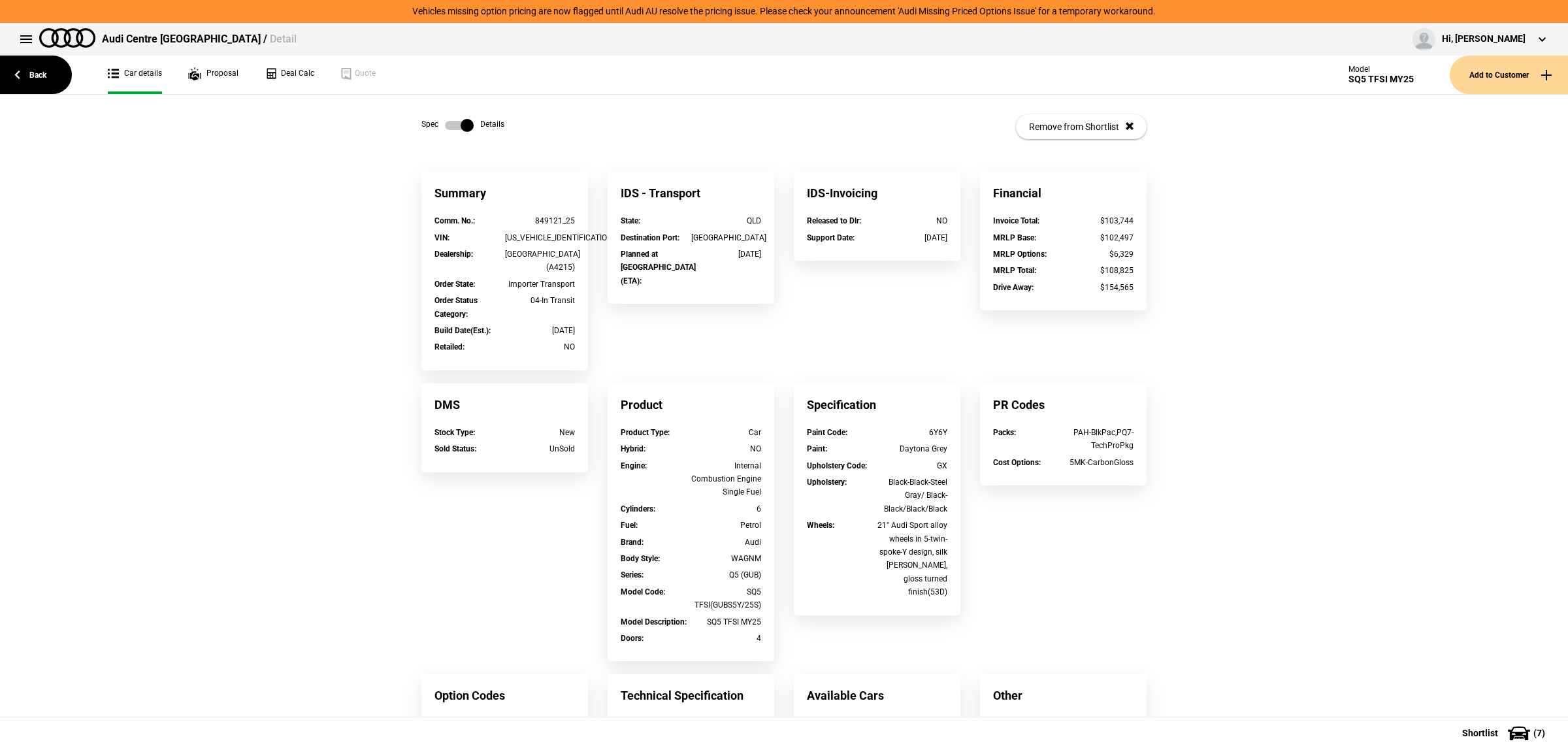
click at [445, 122] on label at bounding box center [459, 125] width 29 height 13
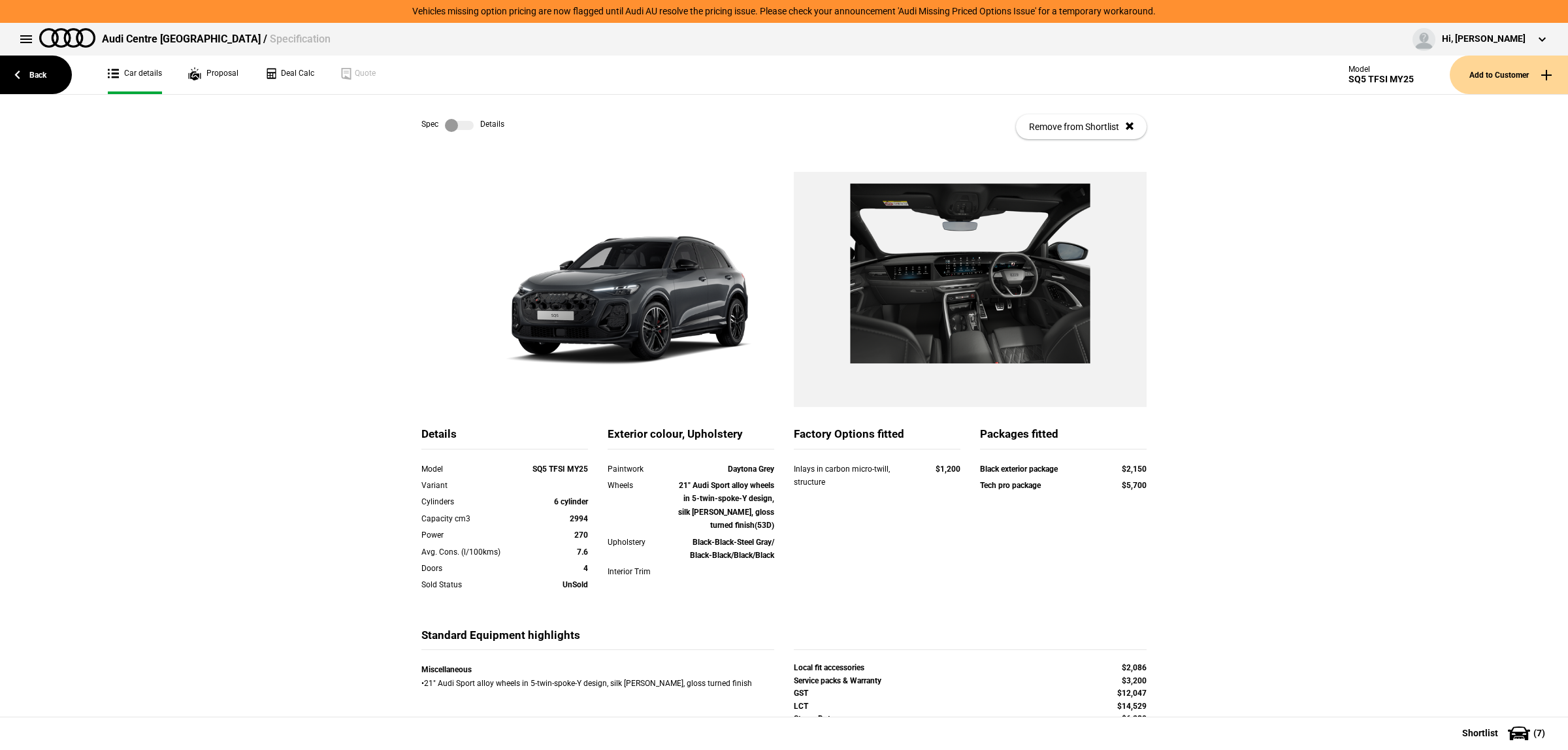
click at [438, 125] on link at bounding box center [459, 125] width 42 height 13
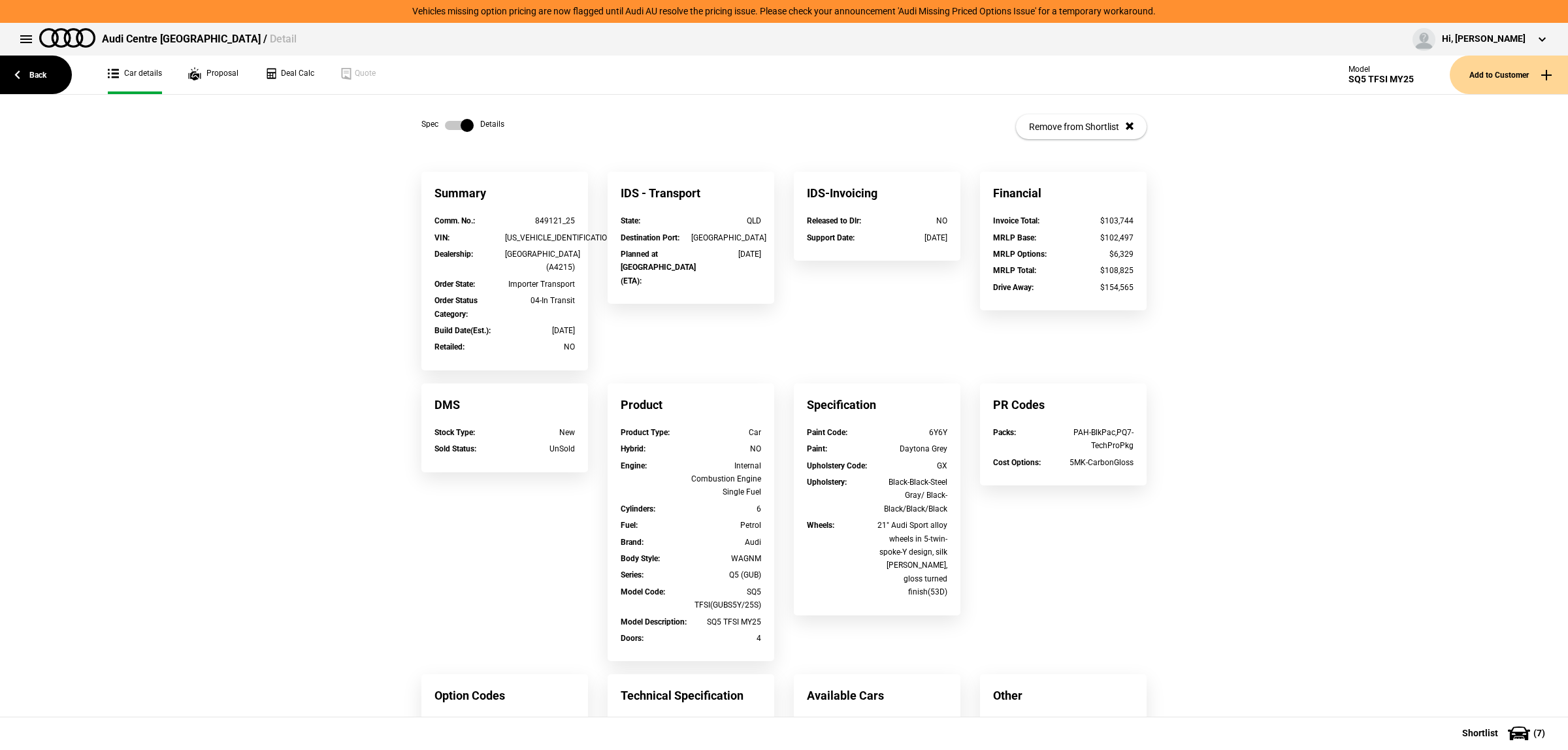
click at [588, 168] on div "Spec Details Remove from Shortlist" at bounding box center [784, 133] width 745 height 77
click at [66, 82] on link "Back" at bounding box center [35, 74] width 72 height 38
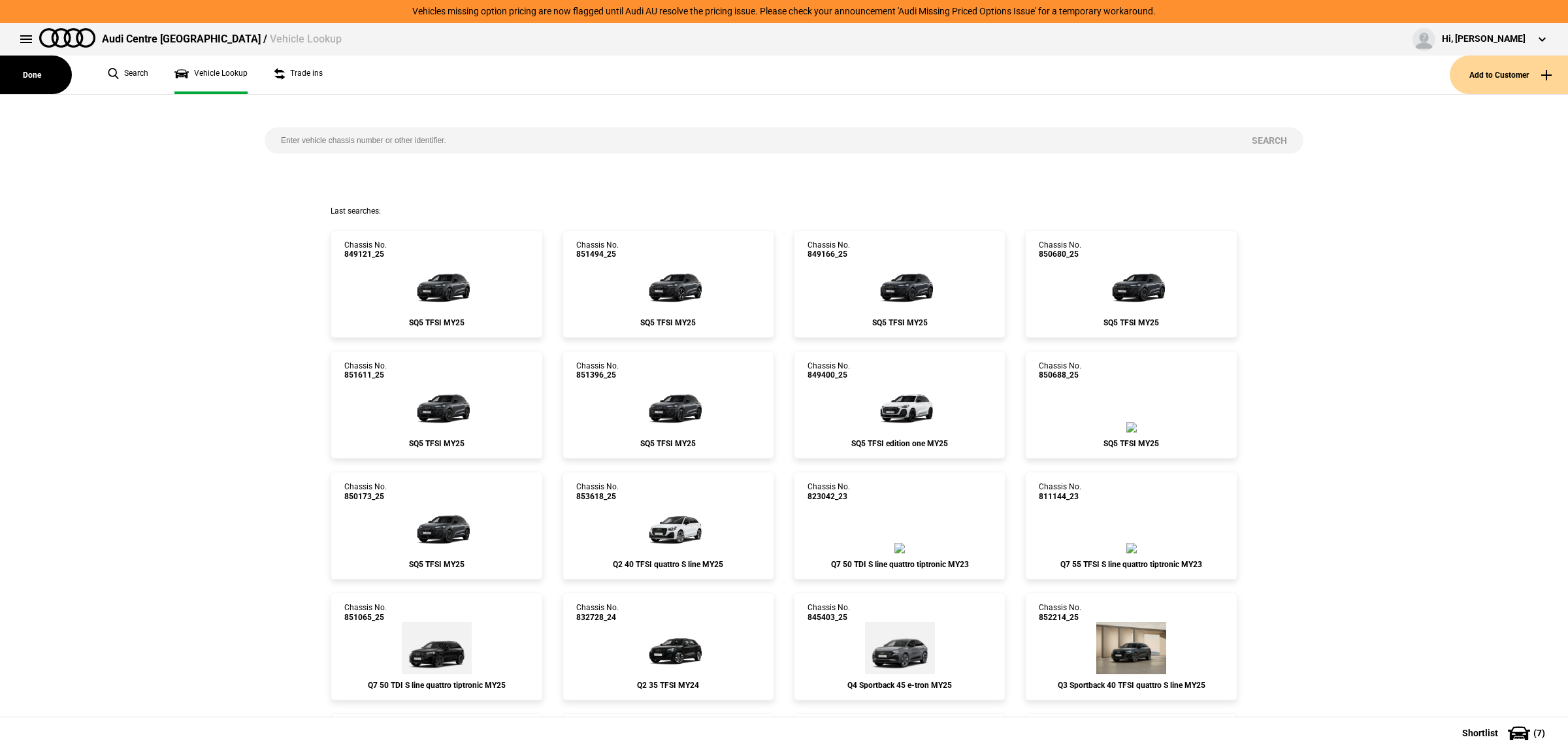
click at [361, 145] on input "search" at bounding box center [750, 140] width 971 height 26
paste input "850688"
type input "850688"
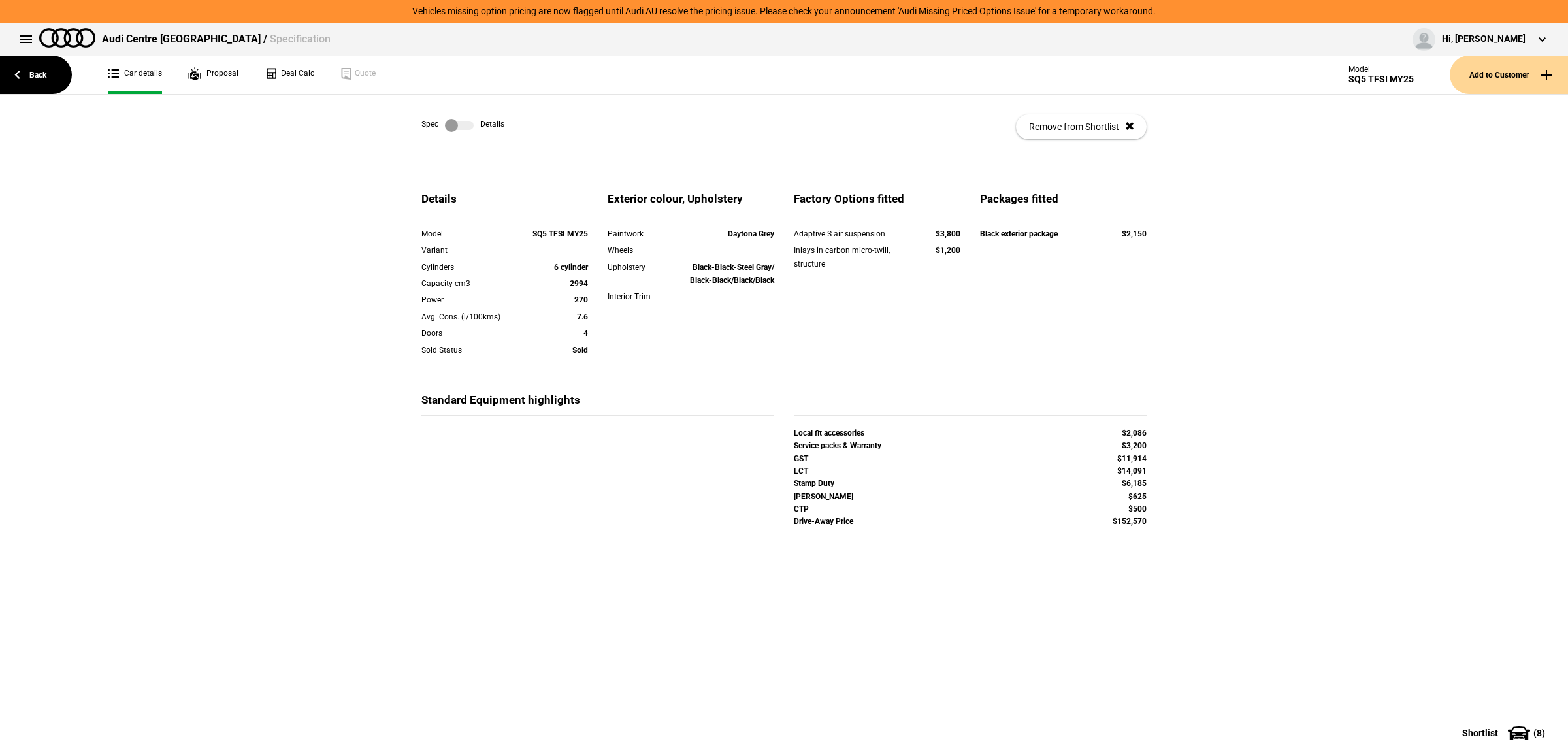
click at [455, 131] on label at bounding box center [459, 125] width 29 height 13
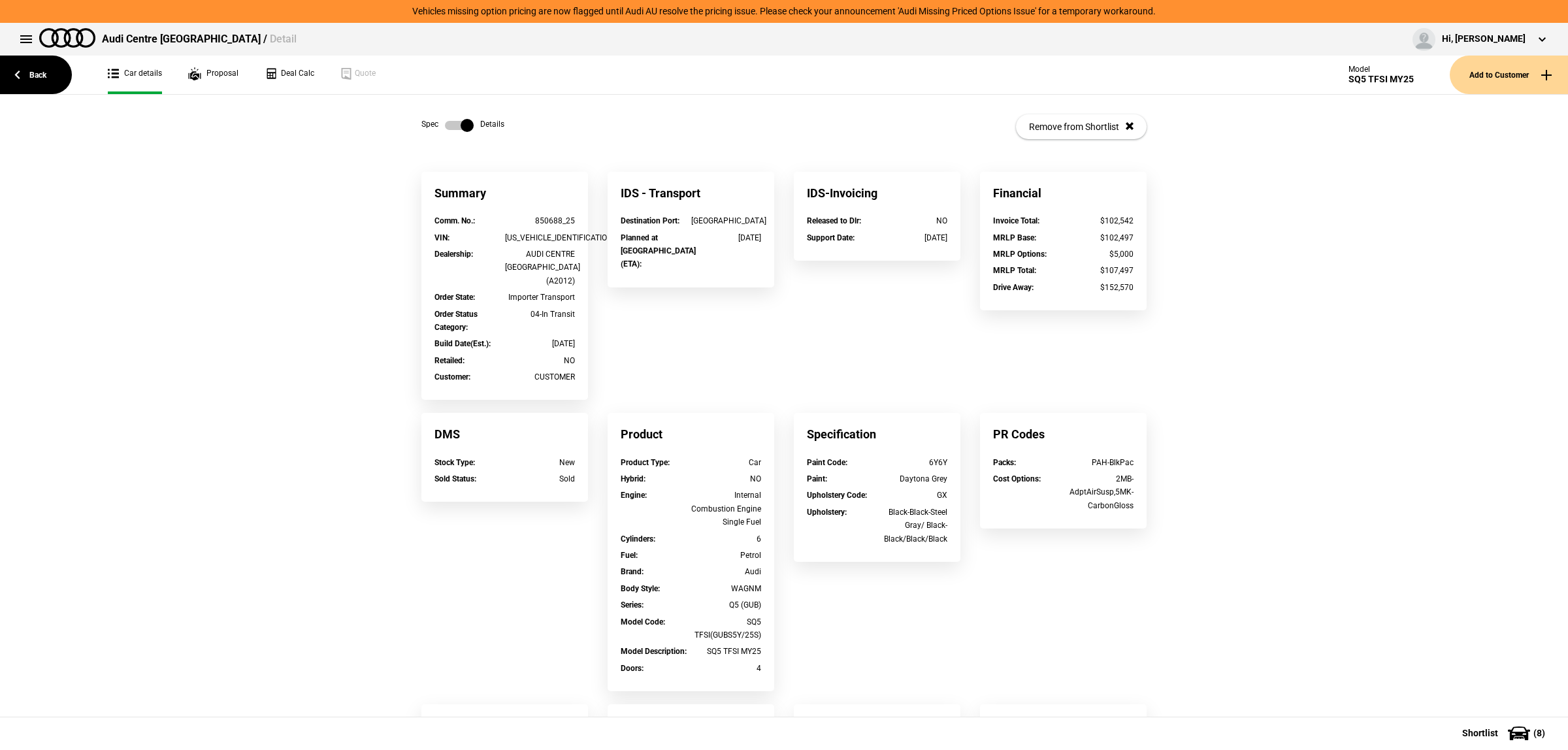
click at [445, 128] on label at bounding box center [459, 125] width 29 height 13
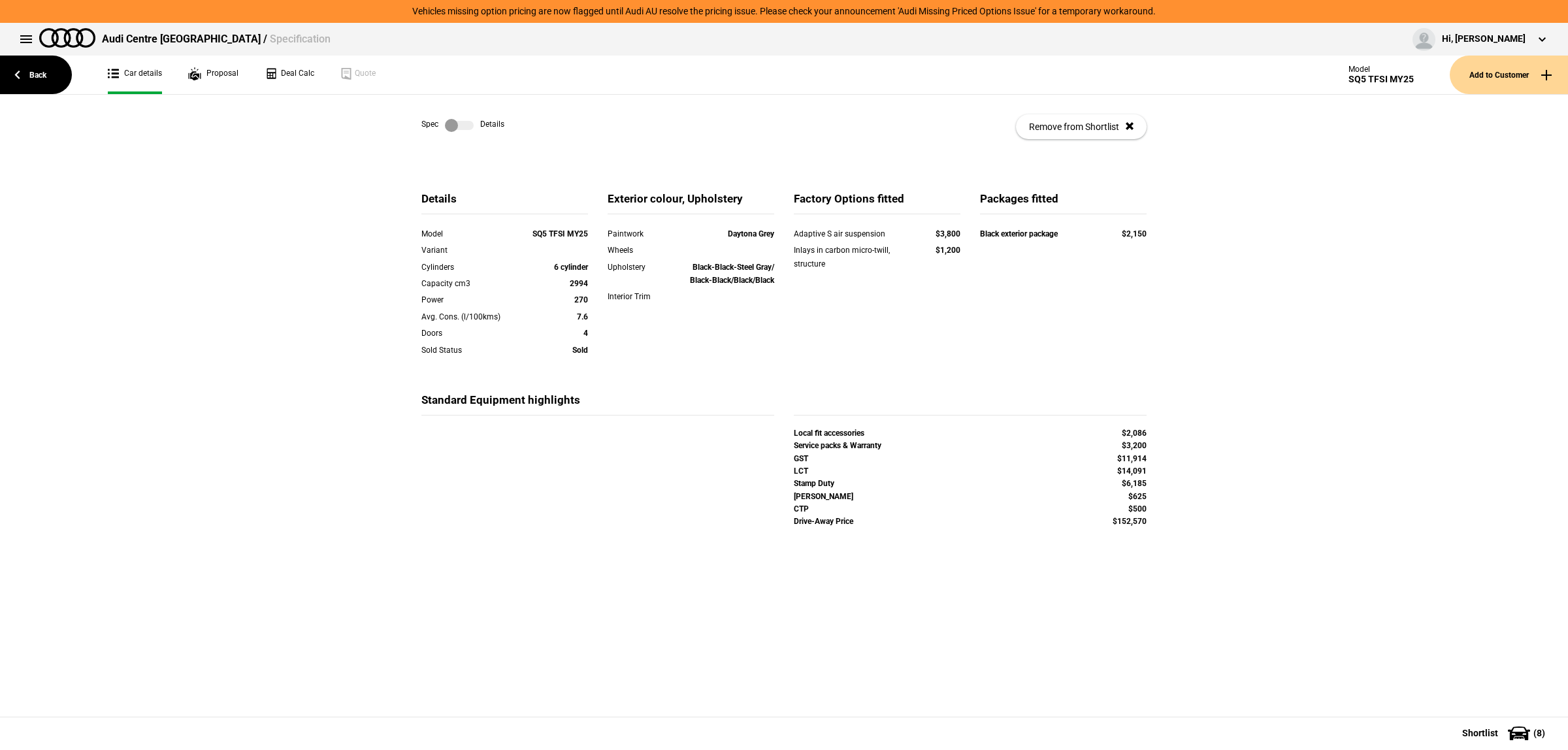
click at [445, 128] on label at bounding box center [459, 125] width 29 height 13
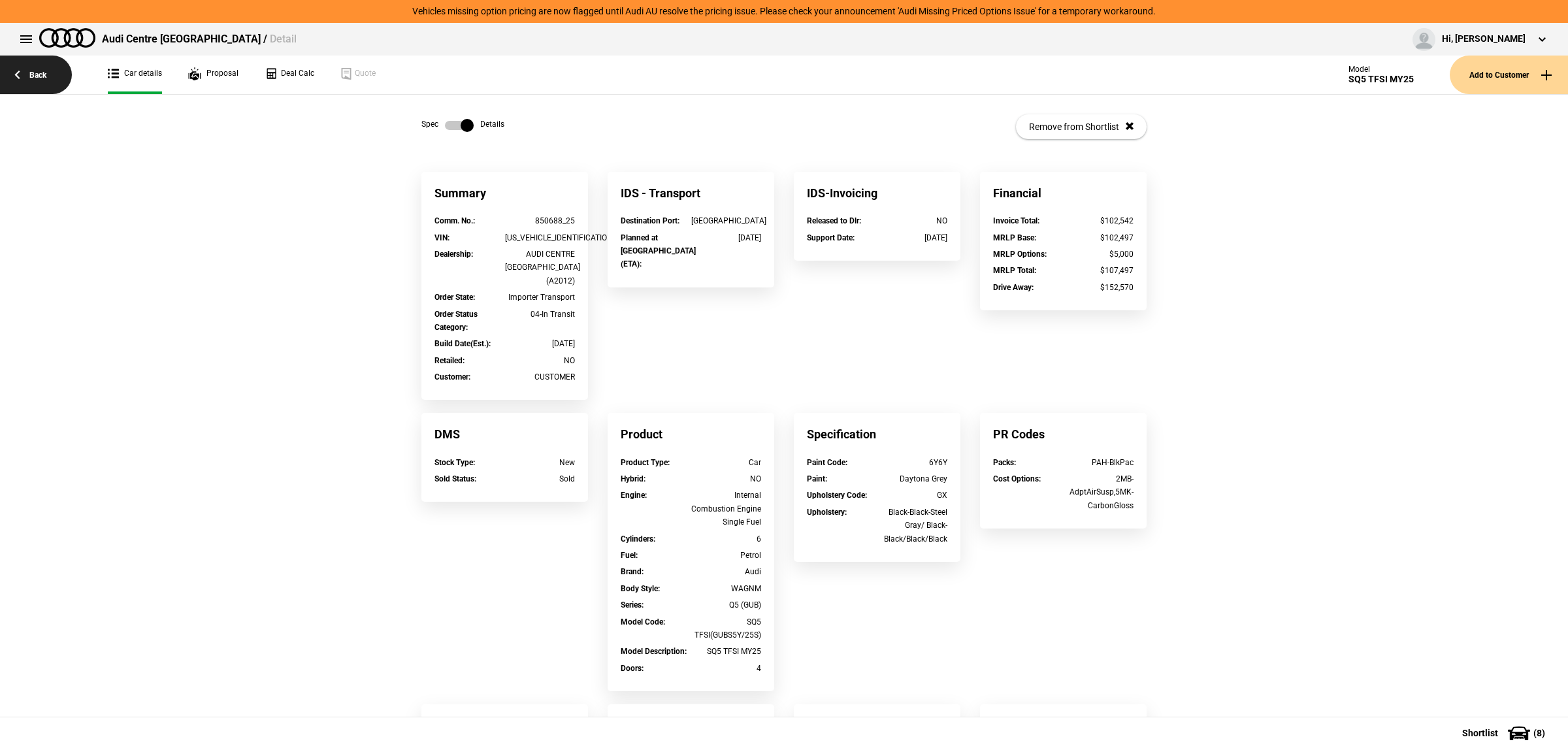
click at [37, 77] on link "Back" at bounding box center [35, 74] width 72 height 38
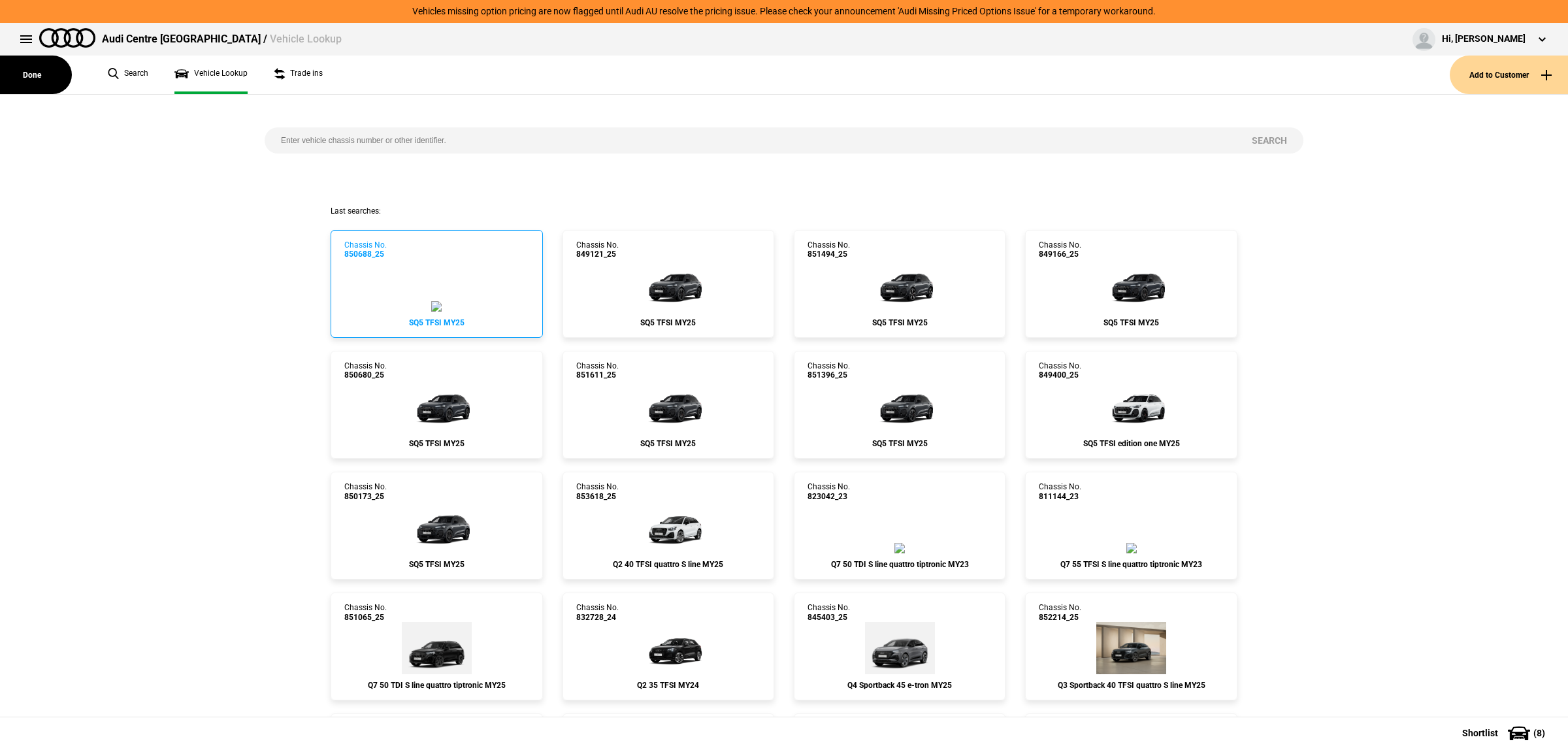
click at [440, 301] on link "Chassis No. 850688_25 SQ5 TFSI MY25" at bounding box center [436, 284] width 212 height 108
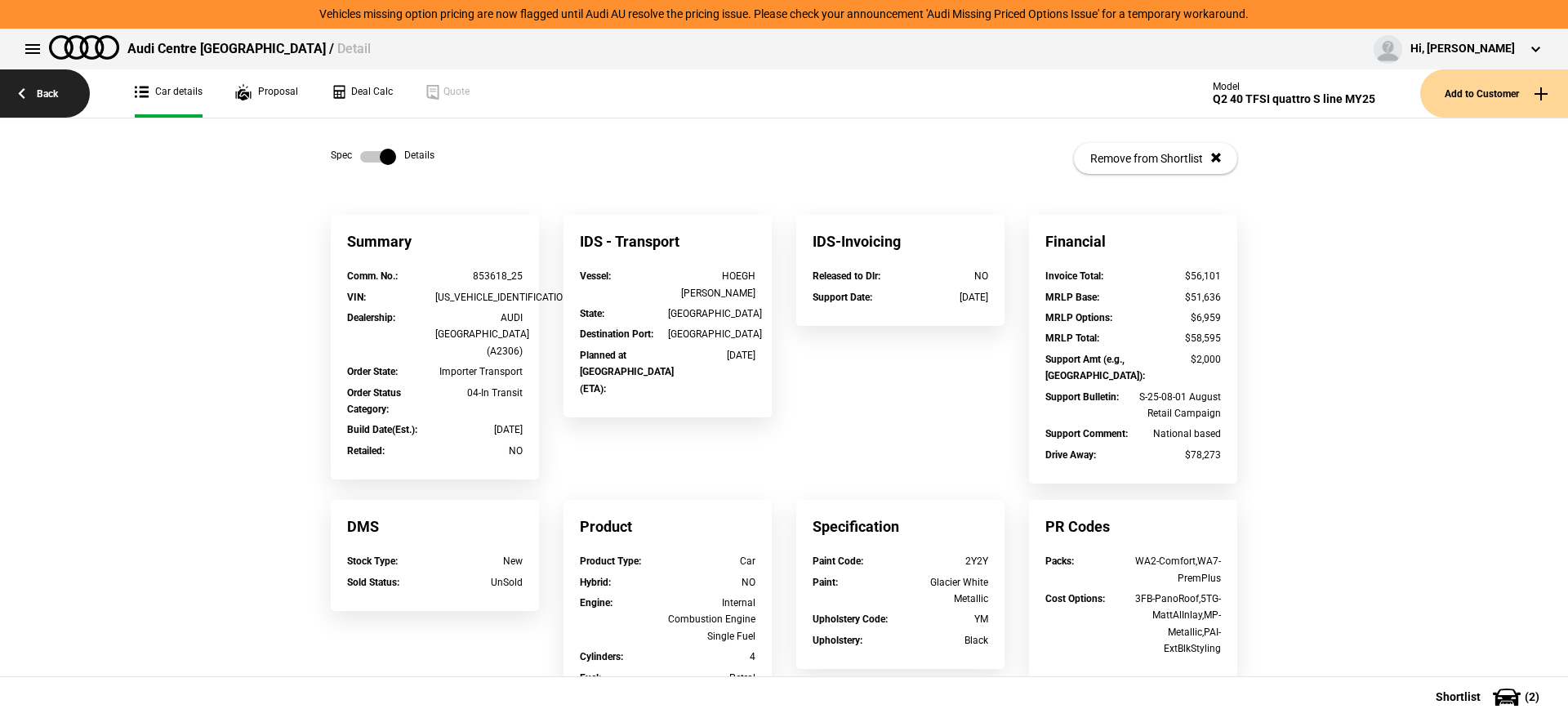
click at [31, 78] on link "Back" at bounding box center [44, 93] width 89 height 48
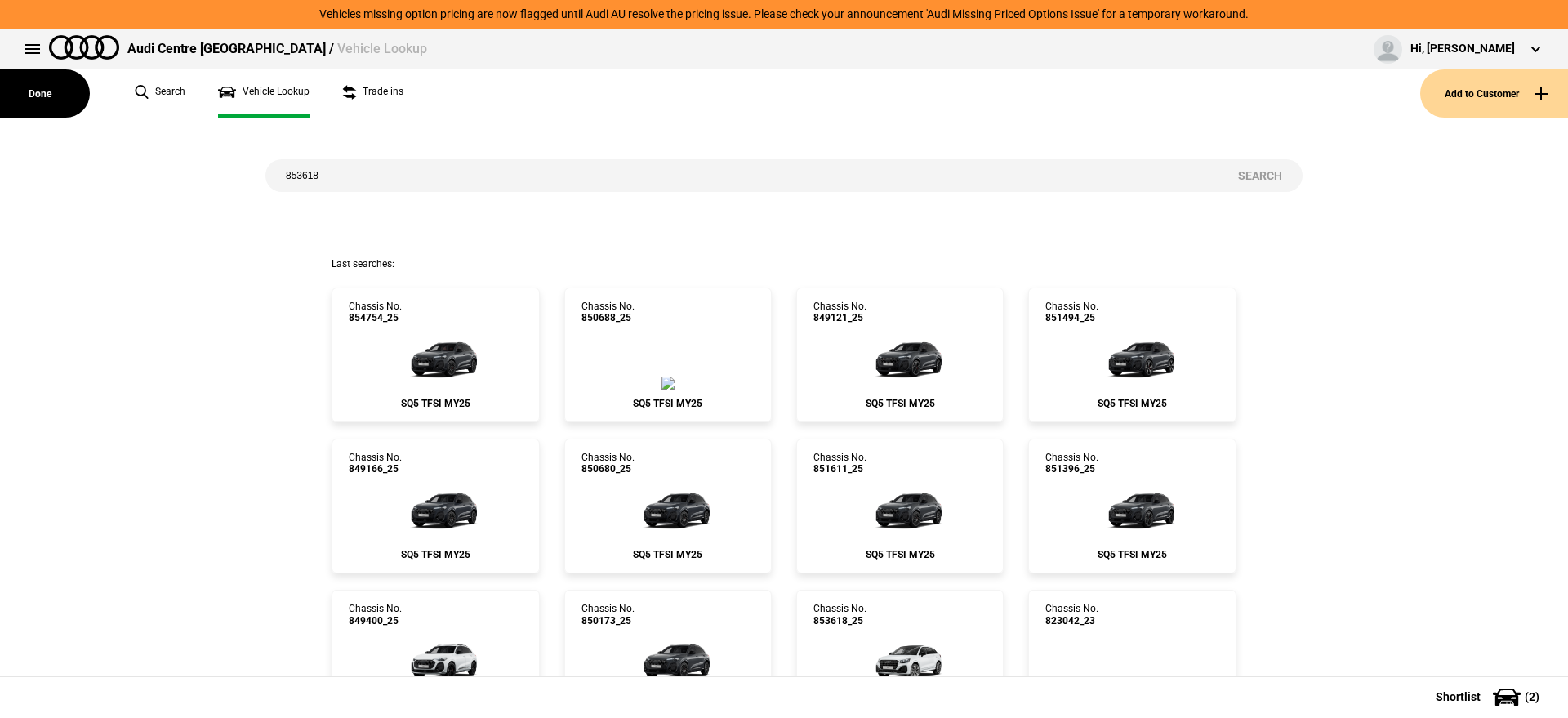
click at [678, 168] on input "853618" at bounding box center [741, 175] width 952 height 32
type input "849121"
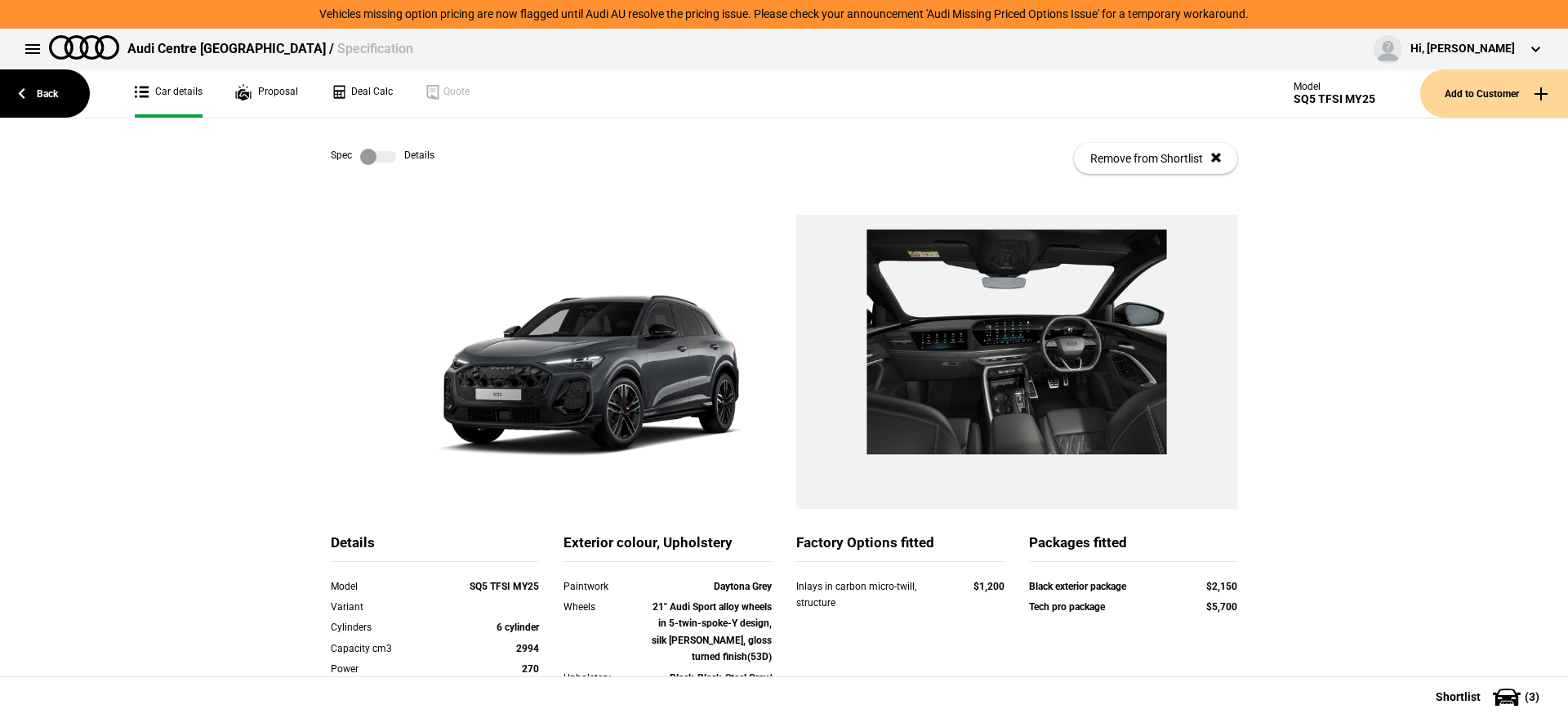
click at [377, 147] on div "Spec Details Remove from Shortlist" at bounding box center [784, 158] width 906 height 80
click at [369, 164] on label at bounding box center [378, 157] width 36 height 17
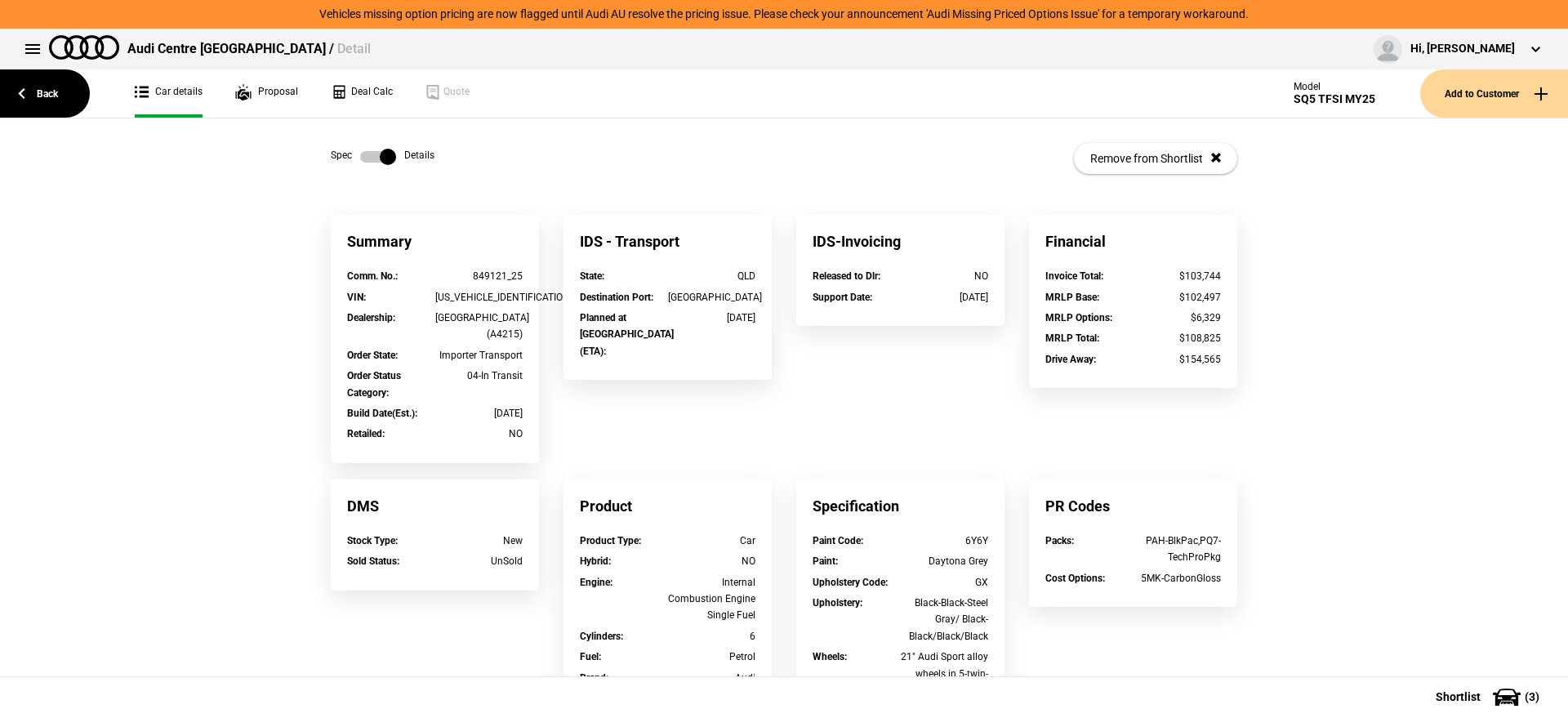
click at [374, 156] on label at bounding box center [378, 157] width 36 height 17
